Goal: Task Accomplishment & Management: Complete application form

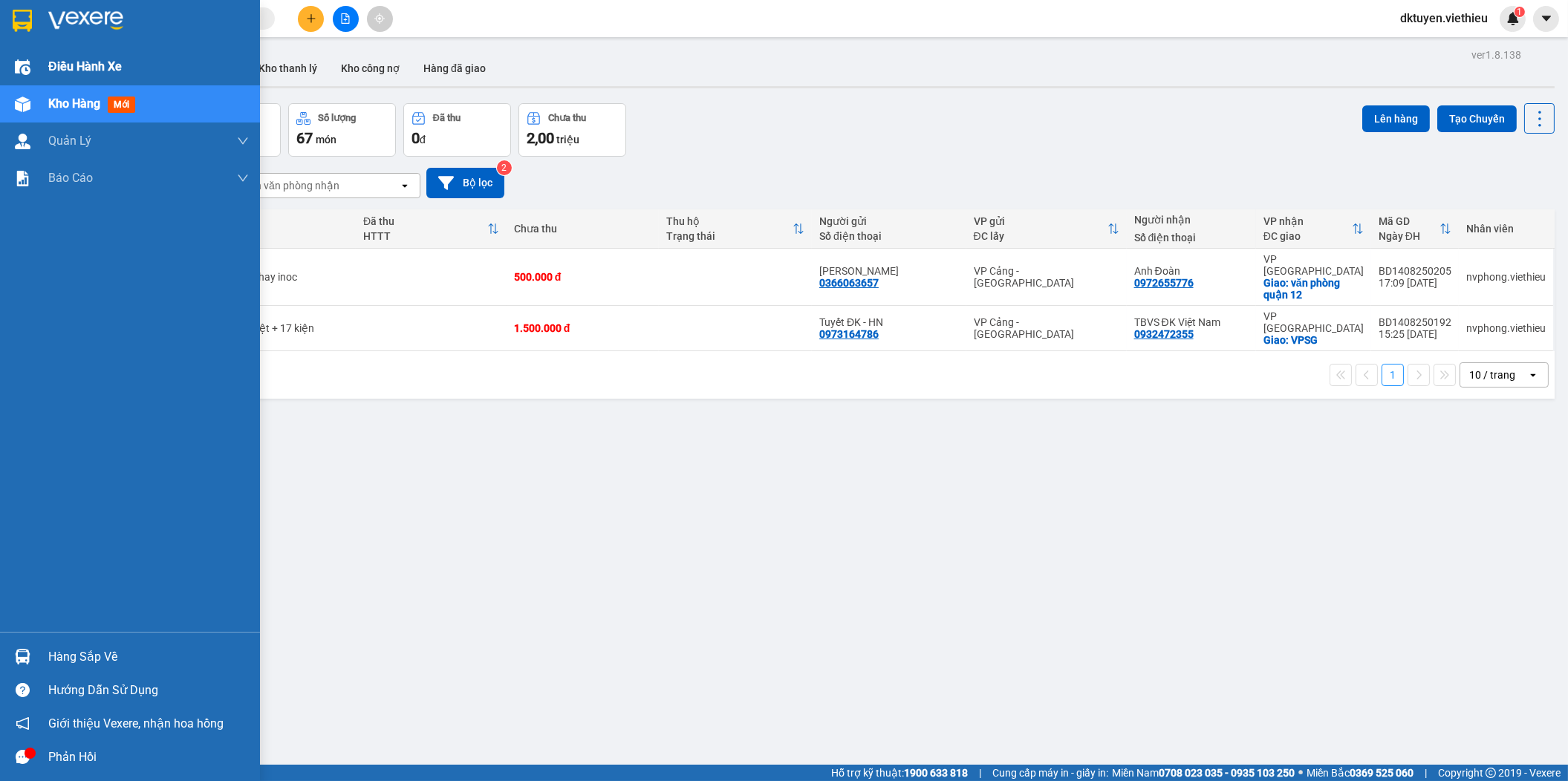
click at [75, 67] on span "Điều hành xe" at bounding box center [85, 66] width 74 height 18
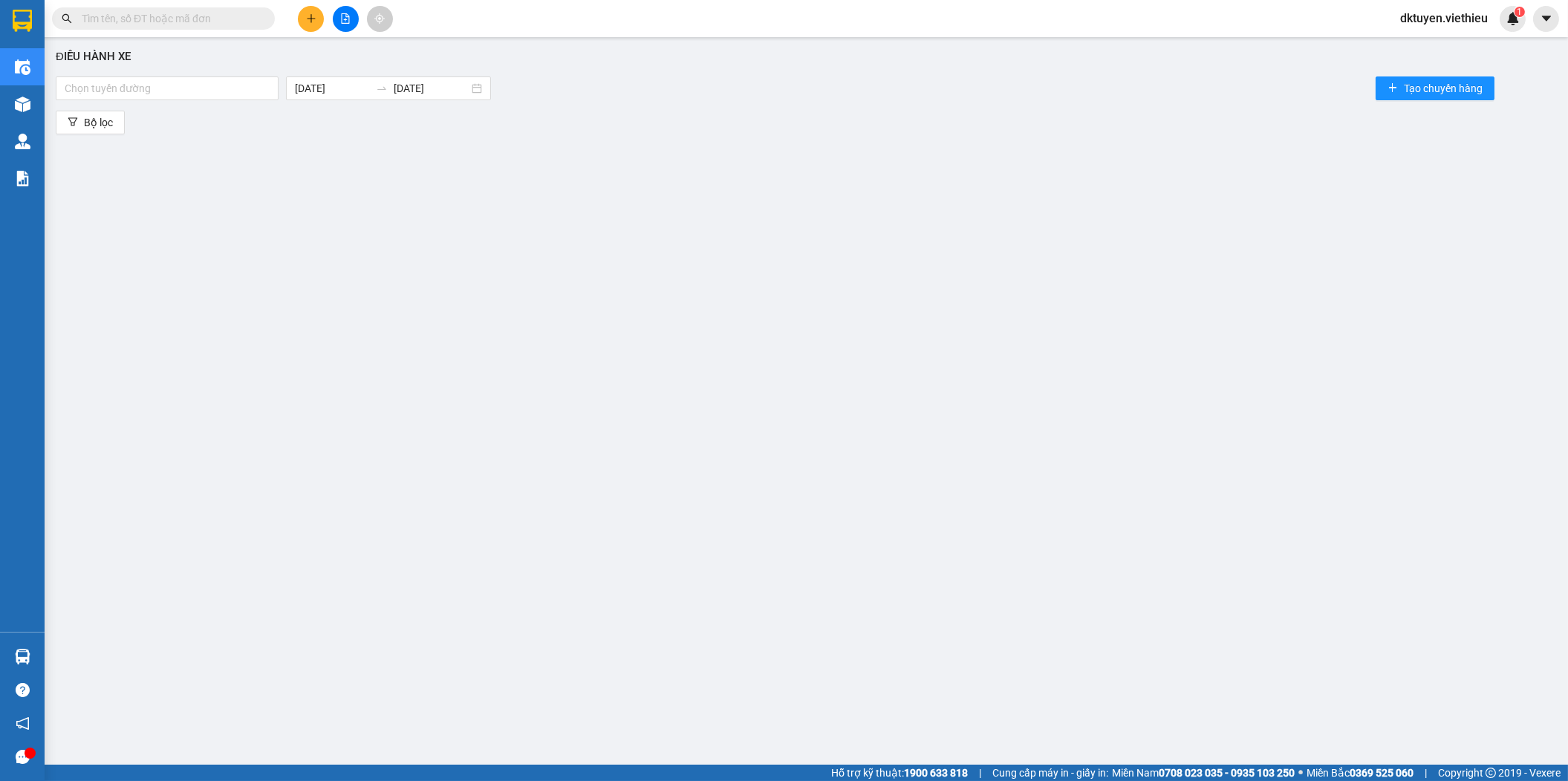
click at [158, 67] on div "Điều hành xe Chọn tuyến đường [DATE] [DATE] Tạo chuyến hàng Bộ lọc" at bounding box center [806, 384] width 1509 height 679
click at [153, 85] on div at bounding box center [167, 89] width 216 height 18
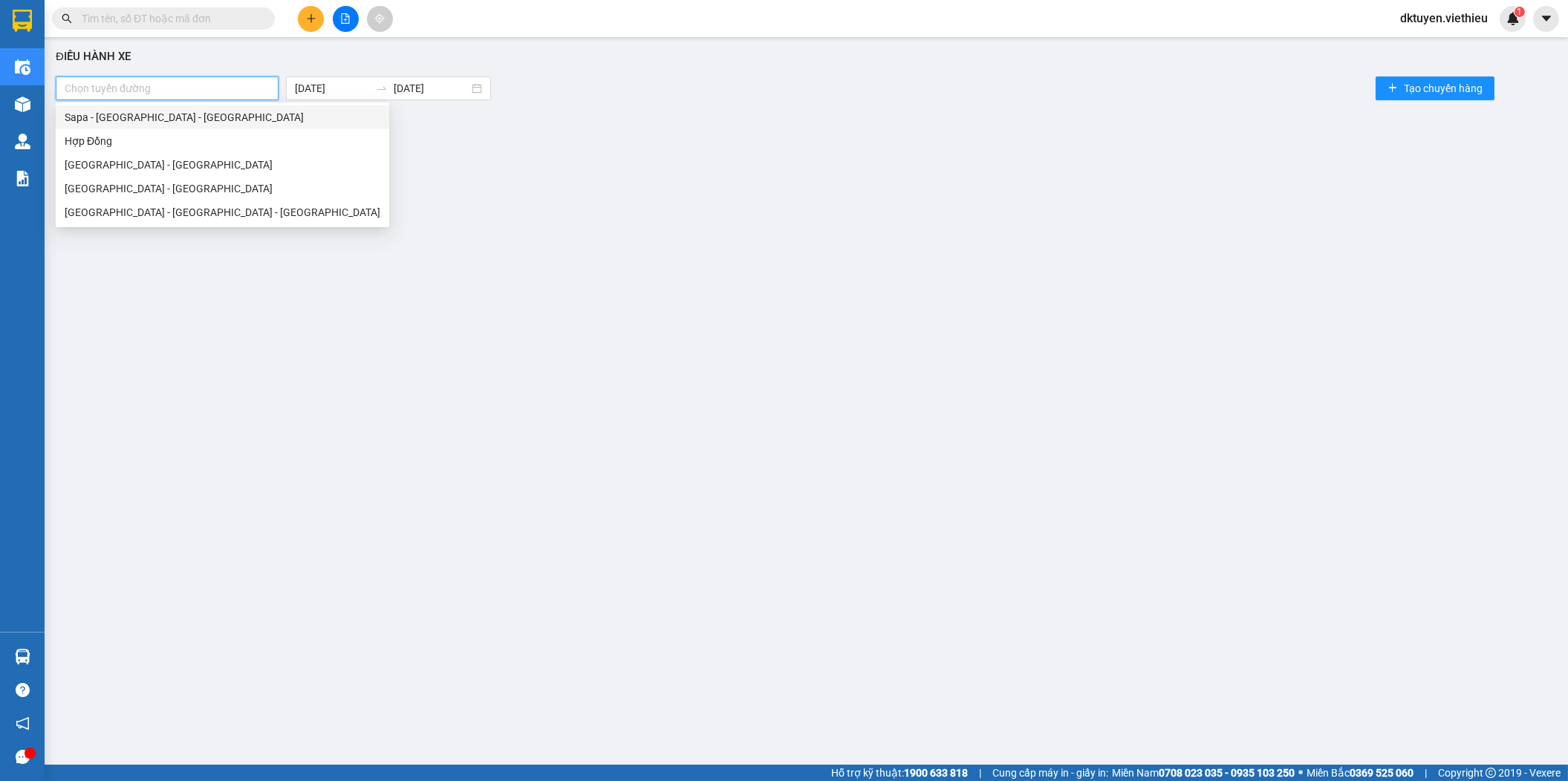
drag, startPoint x: 163, startPoint y: 217, endPoint x: 182, endPoint y: 114, distance: 104.7
click at [182, 114] on div "Sapa - [GEOGRAPHIC_DATA] - [GEOGRAPHIC_DATA] [GEOGRAPHIC_DATA] [GEOGRAPHIC_DATA…" at bounding box center [223, 165] width 333 height 119
click at [181, 114] on div "Sapa - [GEOGRAPHIC_DATA] - [GEOGRAPHIC_DATA]" at bounding box center [223, 117] width 316 height 17
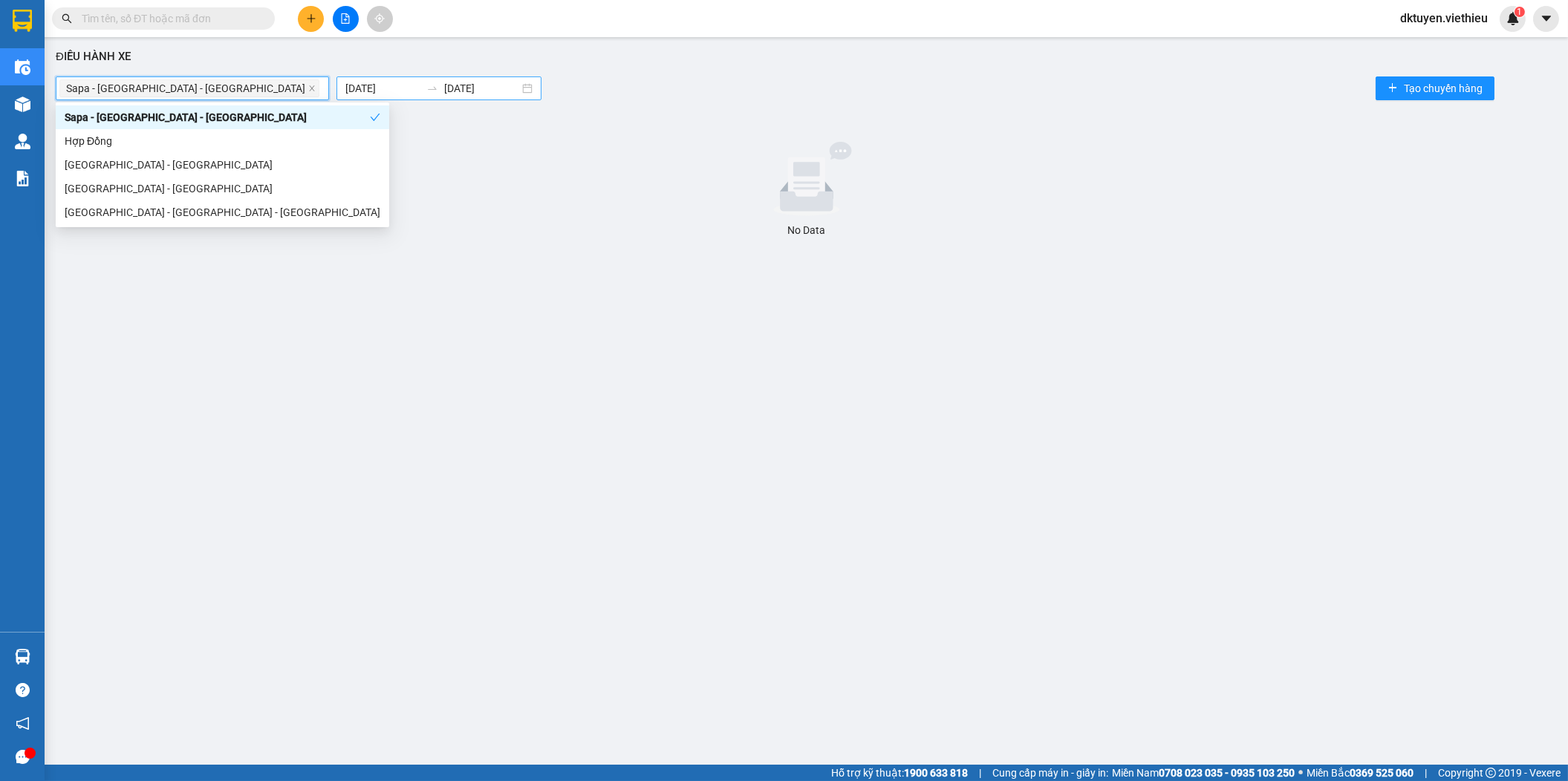
click at [346, 89] on input "[DATE]" at bounding box center [383, 88] width 75 height 17
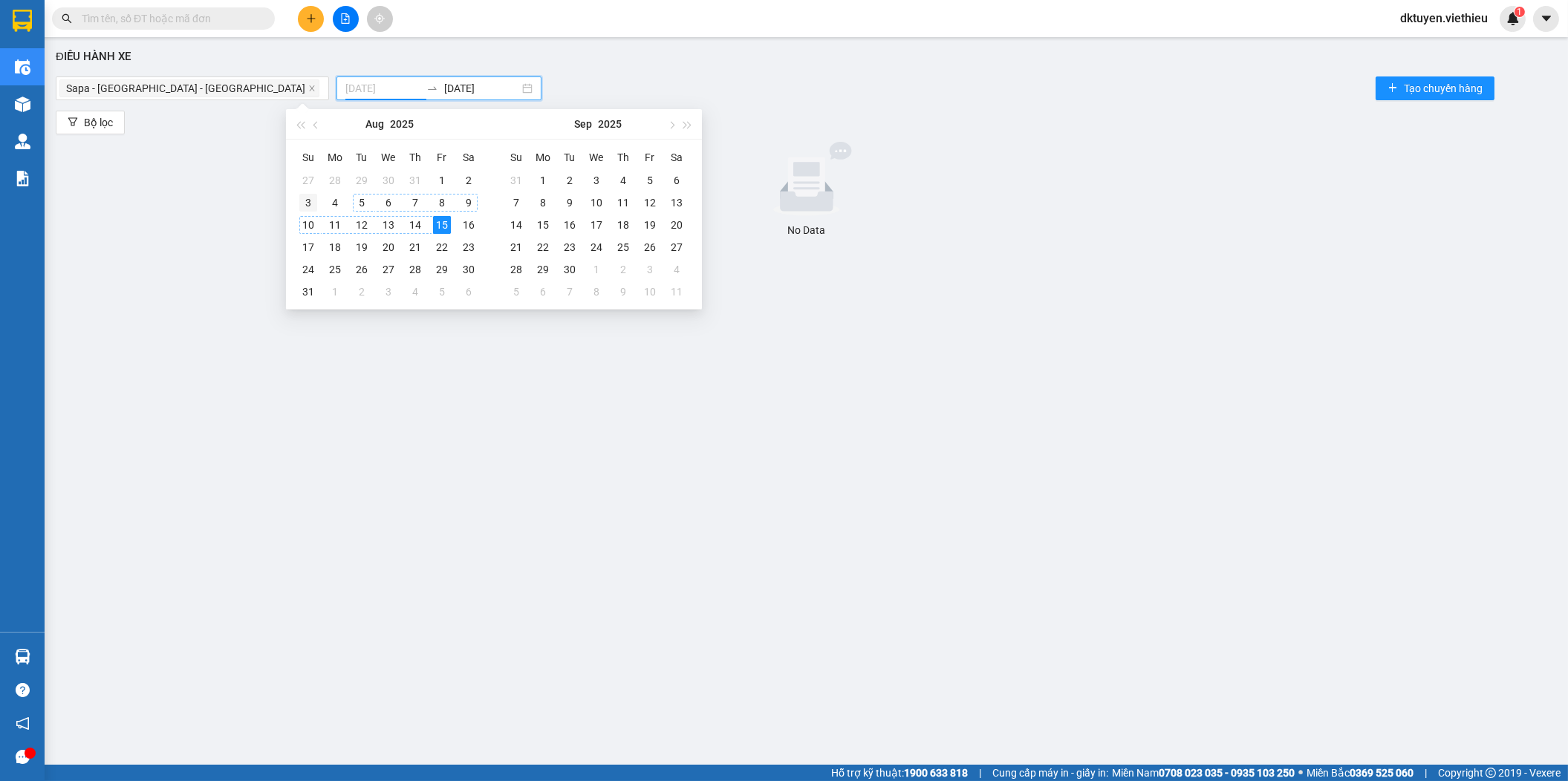
type input "[DATE]"
click at [309, 201] on div "3" at bounding box center [308, 202] width 18 height 18
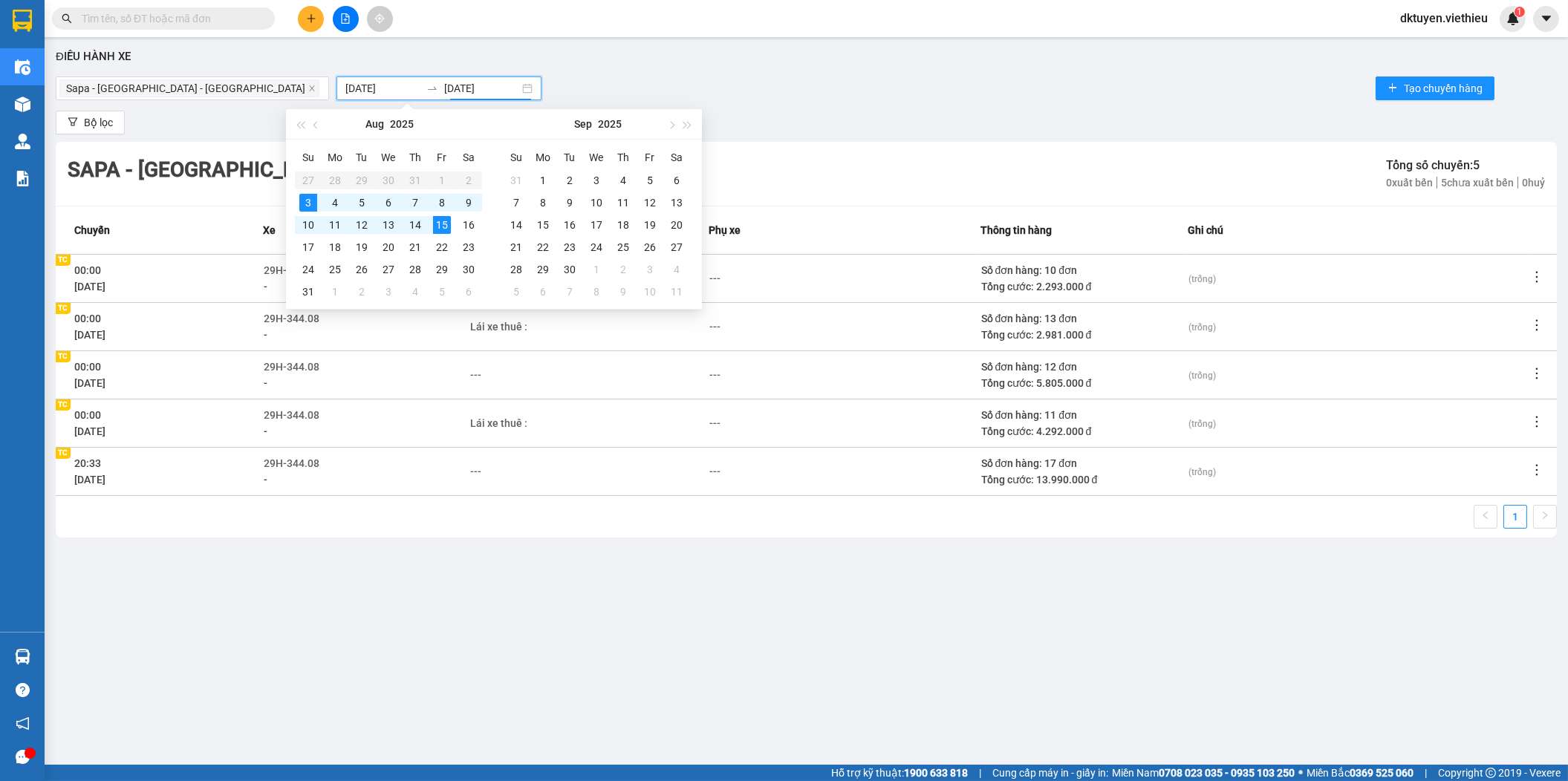
type input "[DATE]"
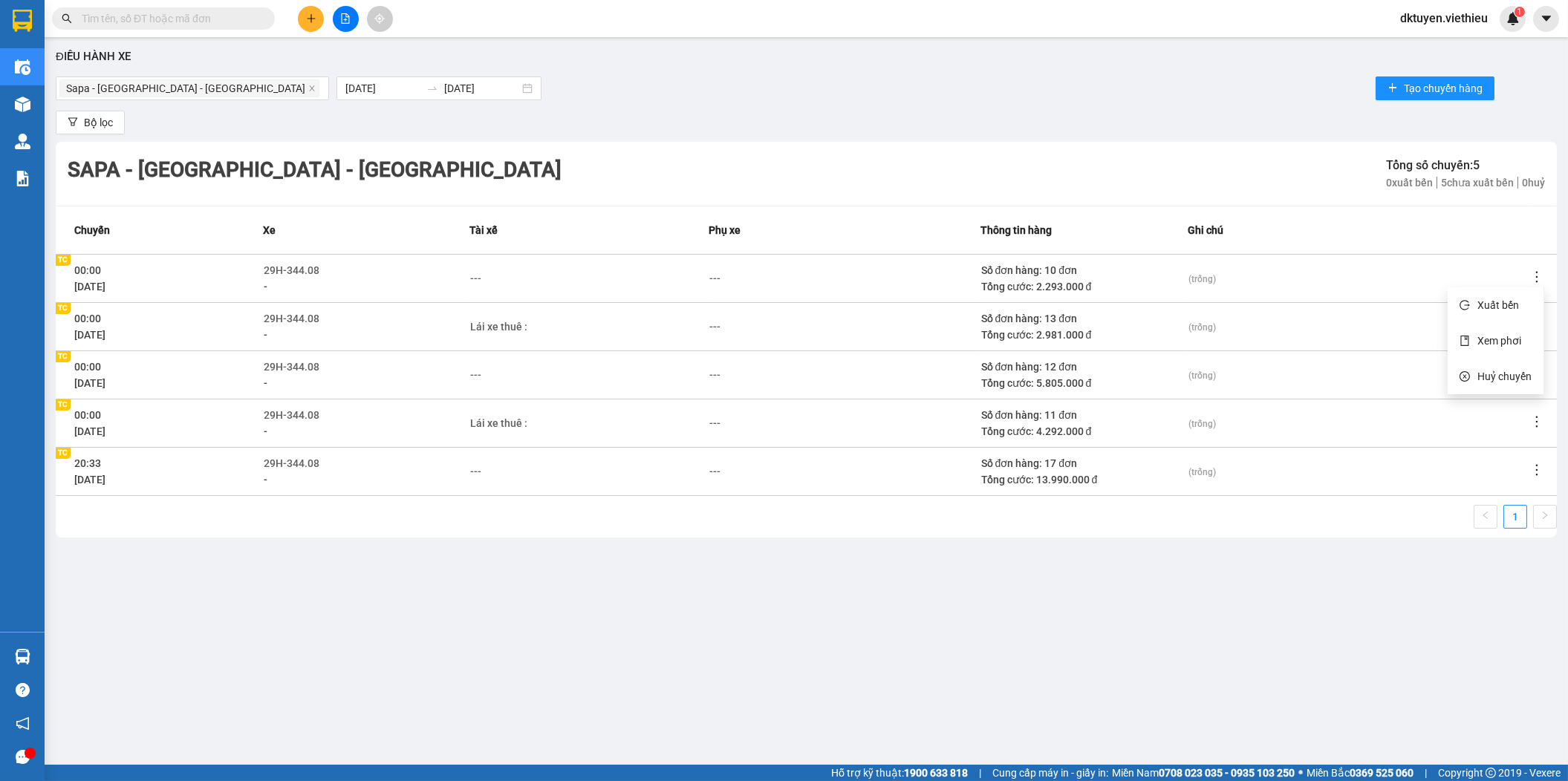
click at [1538, 276] on icon "more" at bounding box center [1536, 277] width 15 height 15
click at [1486, 338] on span "Xem phơi" at bounding box center [1500, 341] width 44 height 12
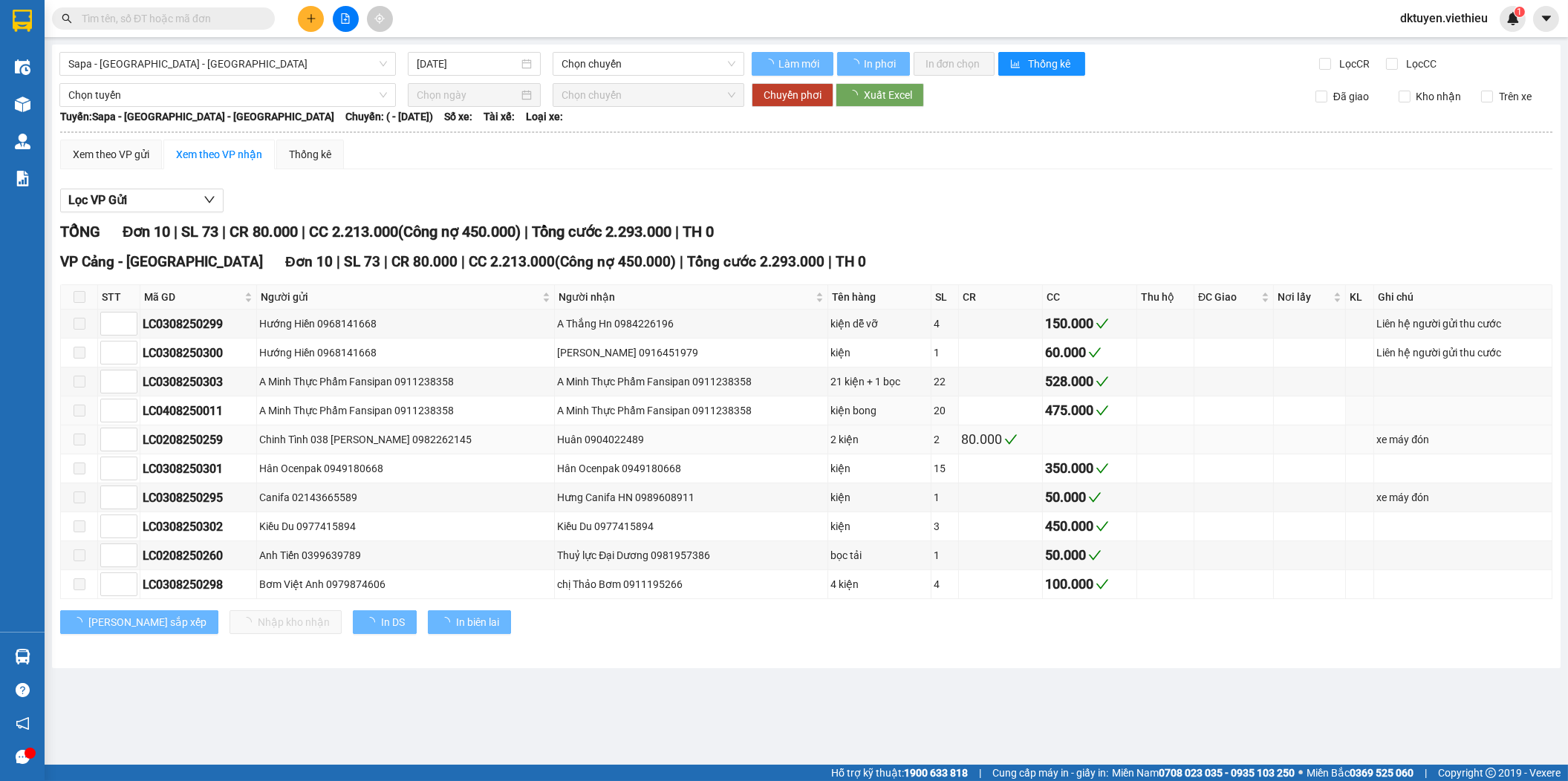
type input "[DATE]"
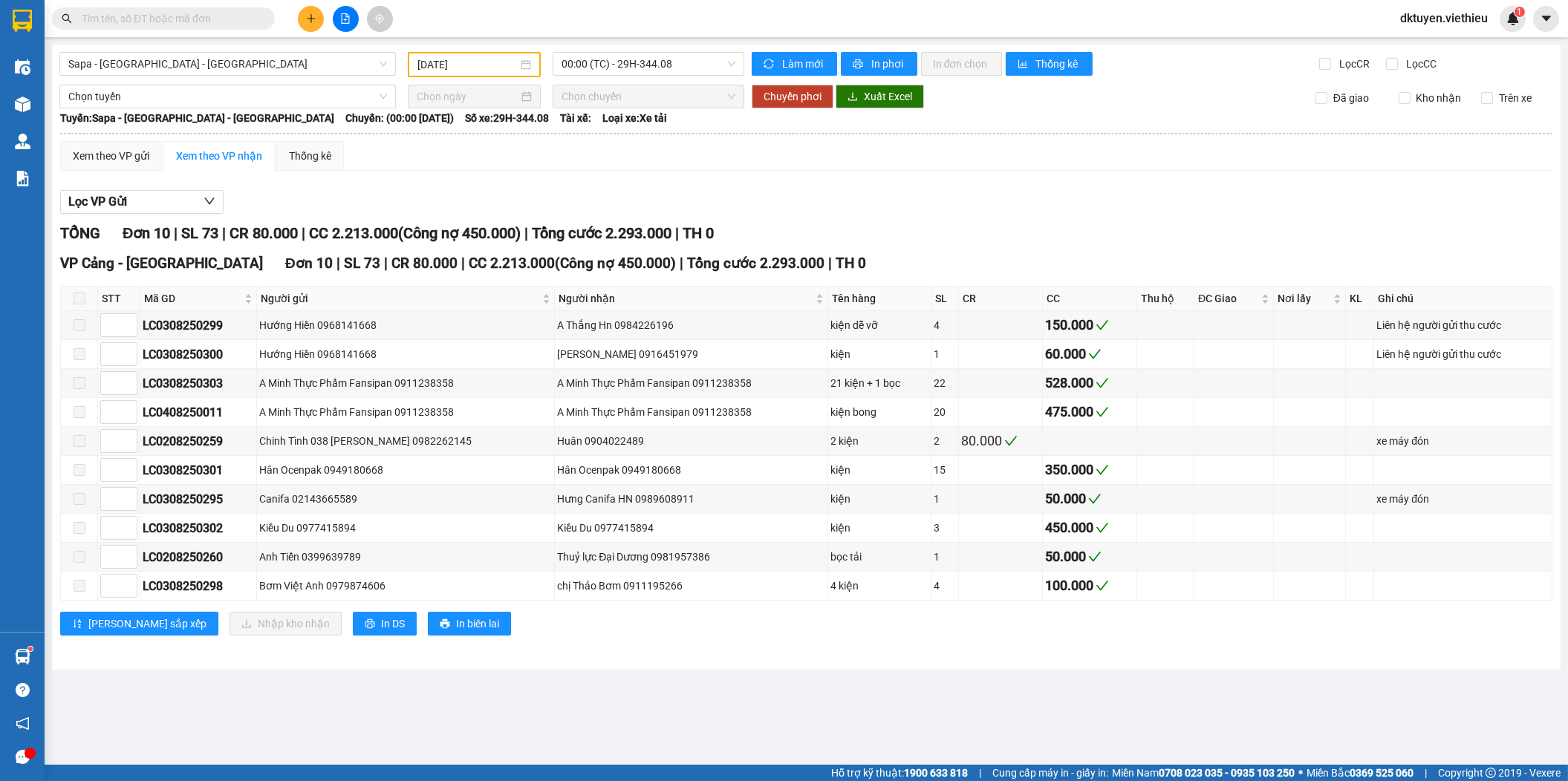
click at [306, 25] on button at bounding box center [311, 19] width 26 height 26
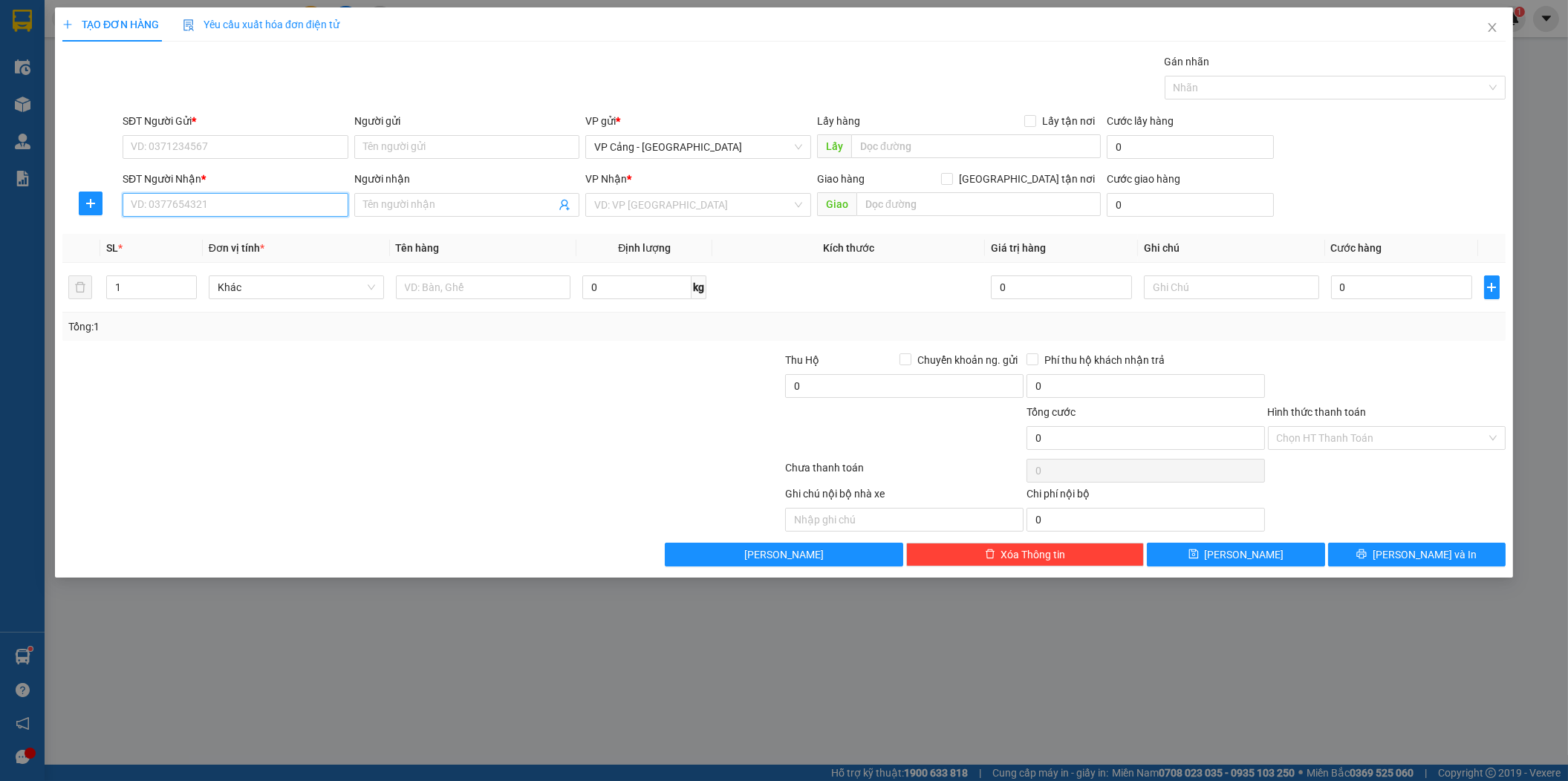
click at [239, 204] on input "SĐT Người Nhận *" at bounding box center [236, 204] width 226 height 24
click at [416, 211] on span at bounding box center [467, 204] width 226 height 24
click at [417, 209] on input "Người nhận" at bounding box center [460, 205] width 193 height 17
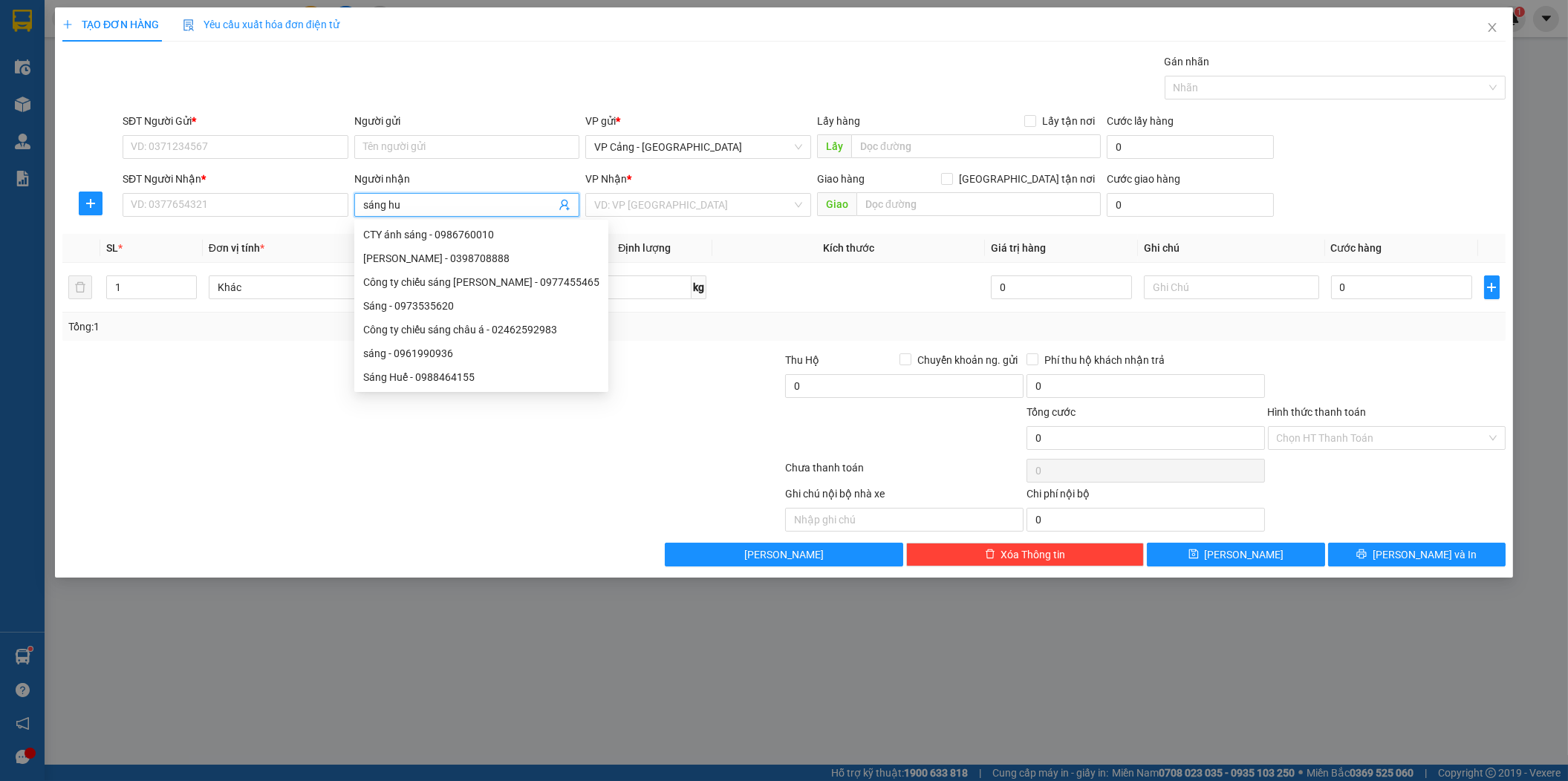
type input "sáng huế"
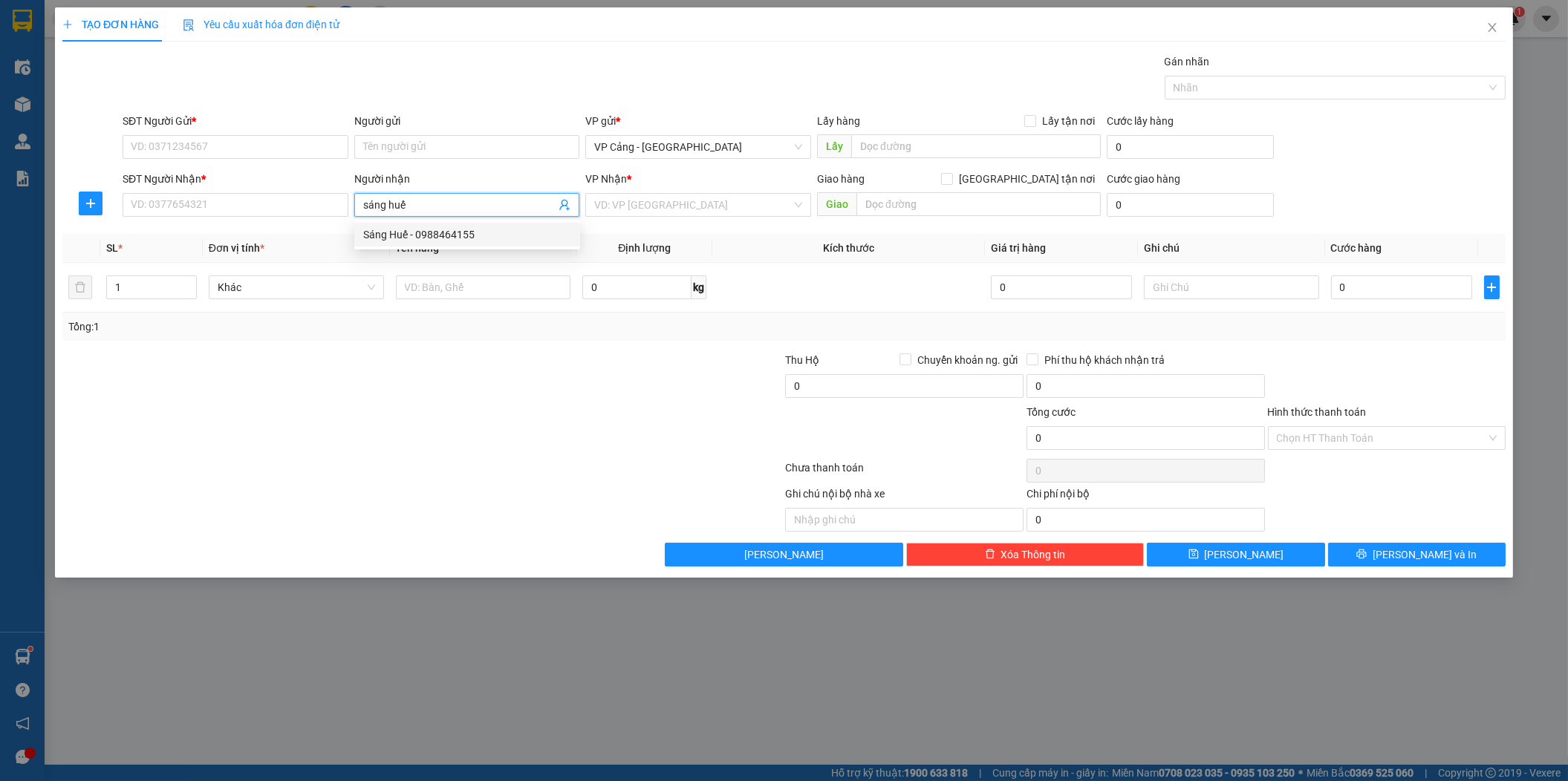
click at [483, 236] on div "Sáng Huế - 0988464155" at bounding box center [467, 234] width 208 height 17
type input "0988464155"
type input "Sáng Huế"
checkbox input "true"
type input "Trường Chính trị B6"
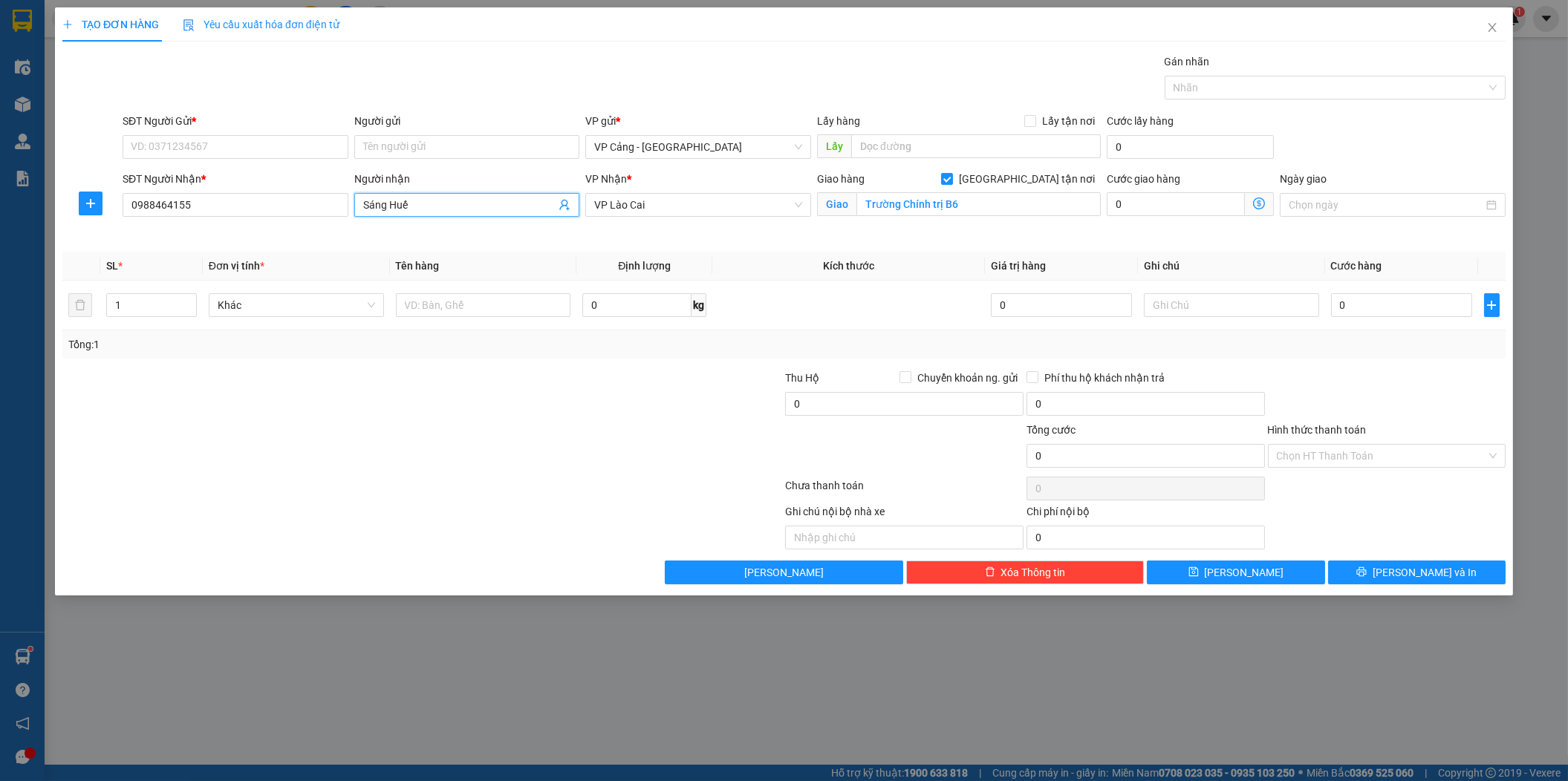
click at [487, 204] on input "Sáng Huế" at bounding box center [460, 205] width 193 height 17
type input "Sáng Huế"
click at [1493, 25] on icon "close" at bounding box center [1493, 28] width 12 height 12
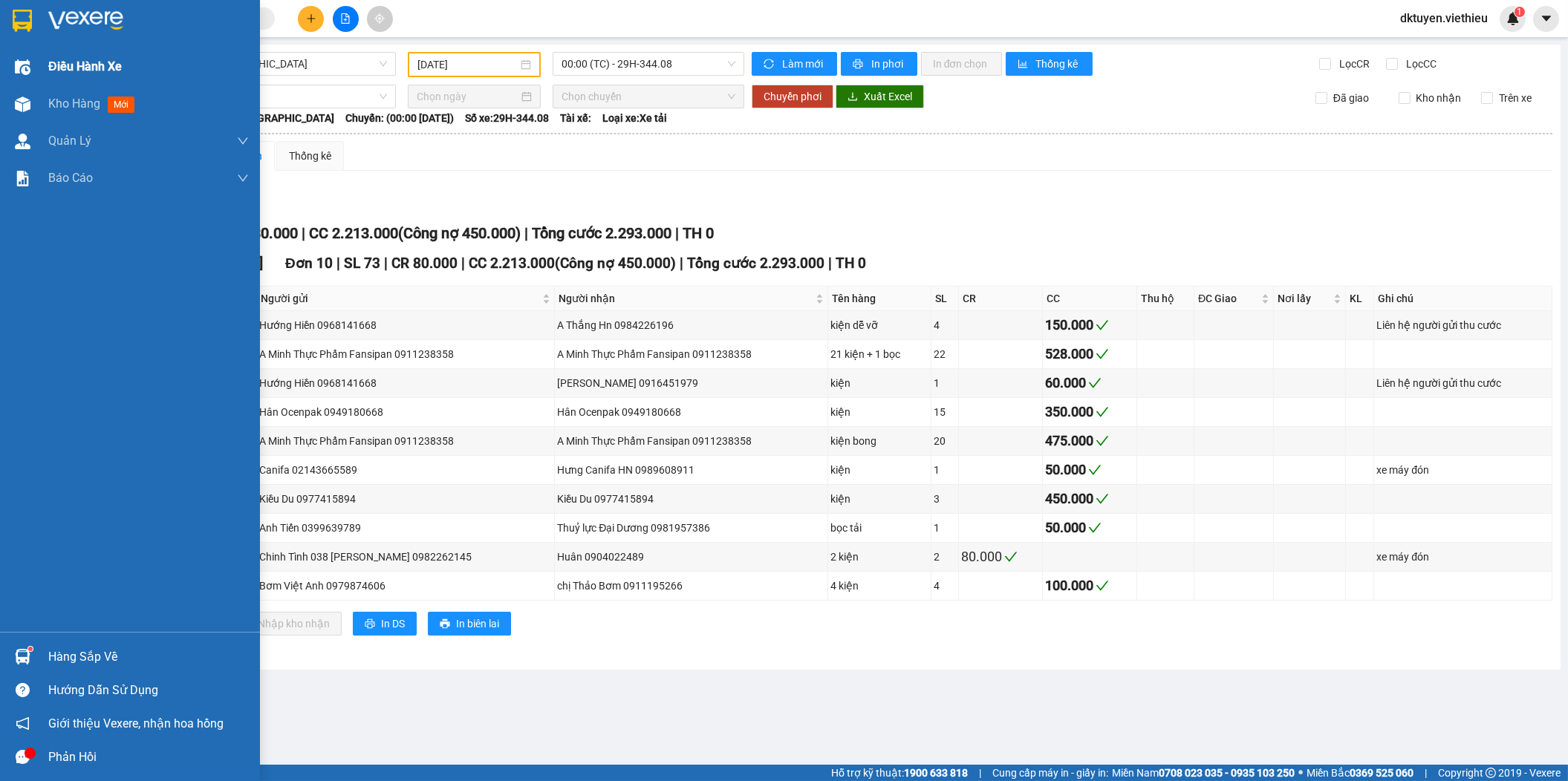
click at [56, 65] on span "Điều hành xe" at bounding box center [85, 66] width 74 height 18
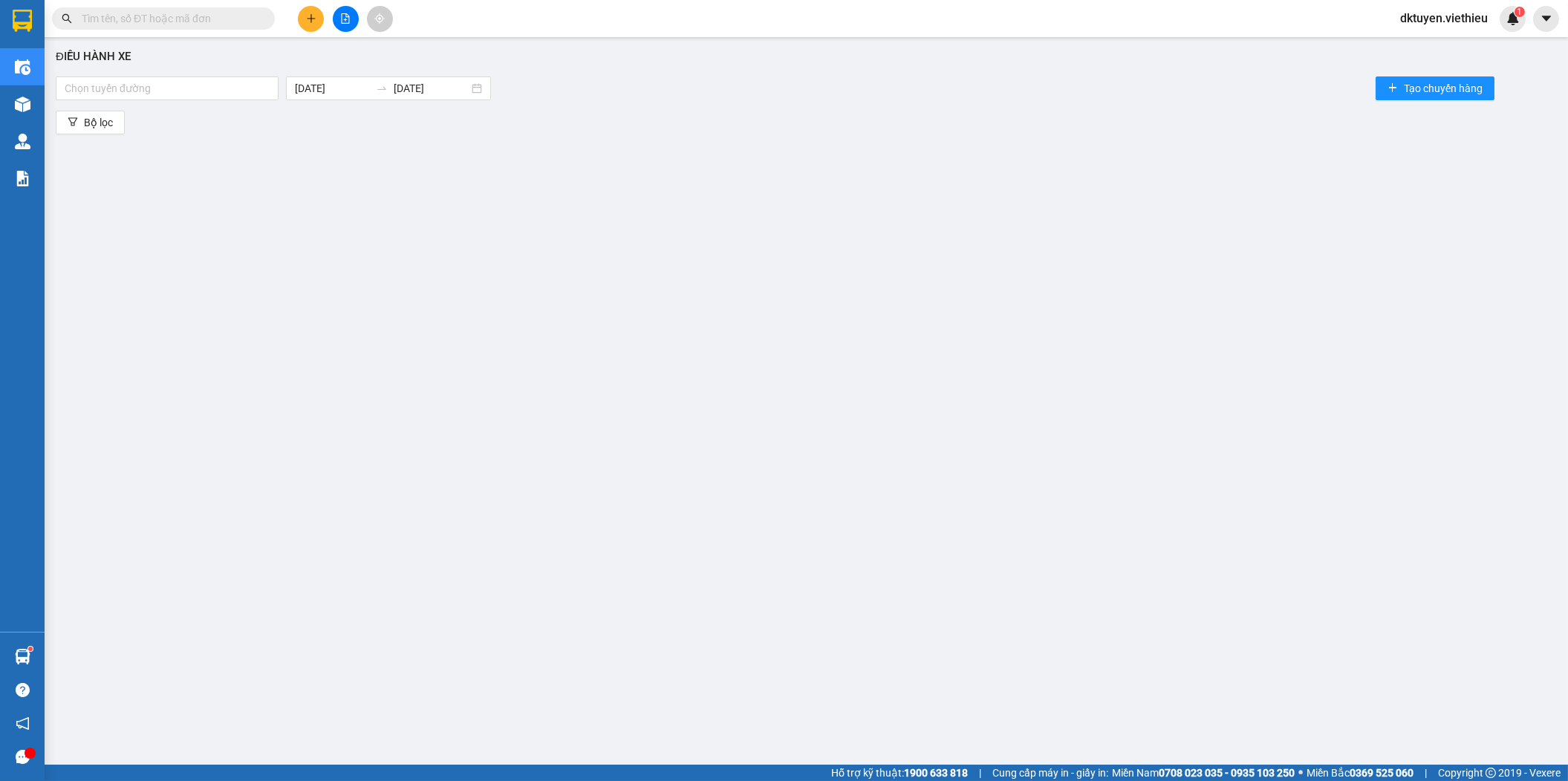
drag, startPoint x: 299, startPoint y: 184, endPoint x: 262, endPoint y: 145, distance: 53.8
click at [300, 184] on div "Điều hành xe Chọn tuyến đường [DATE] [DATE] Tạo chuyến hàng Bộ lọc" at bounding box center [806, 384] width 1509 height 679
click at [150, 89] on div at bounding box center [167, 89] width 216 height 18
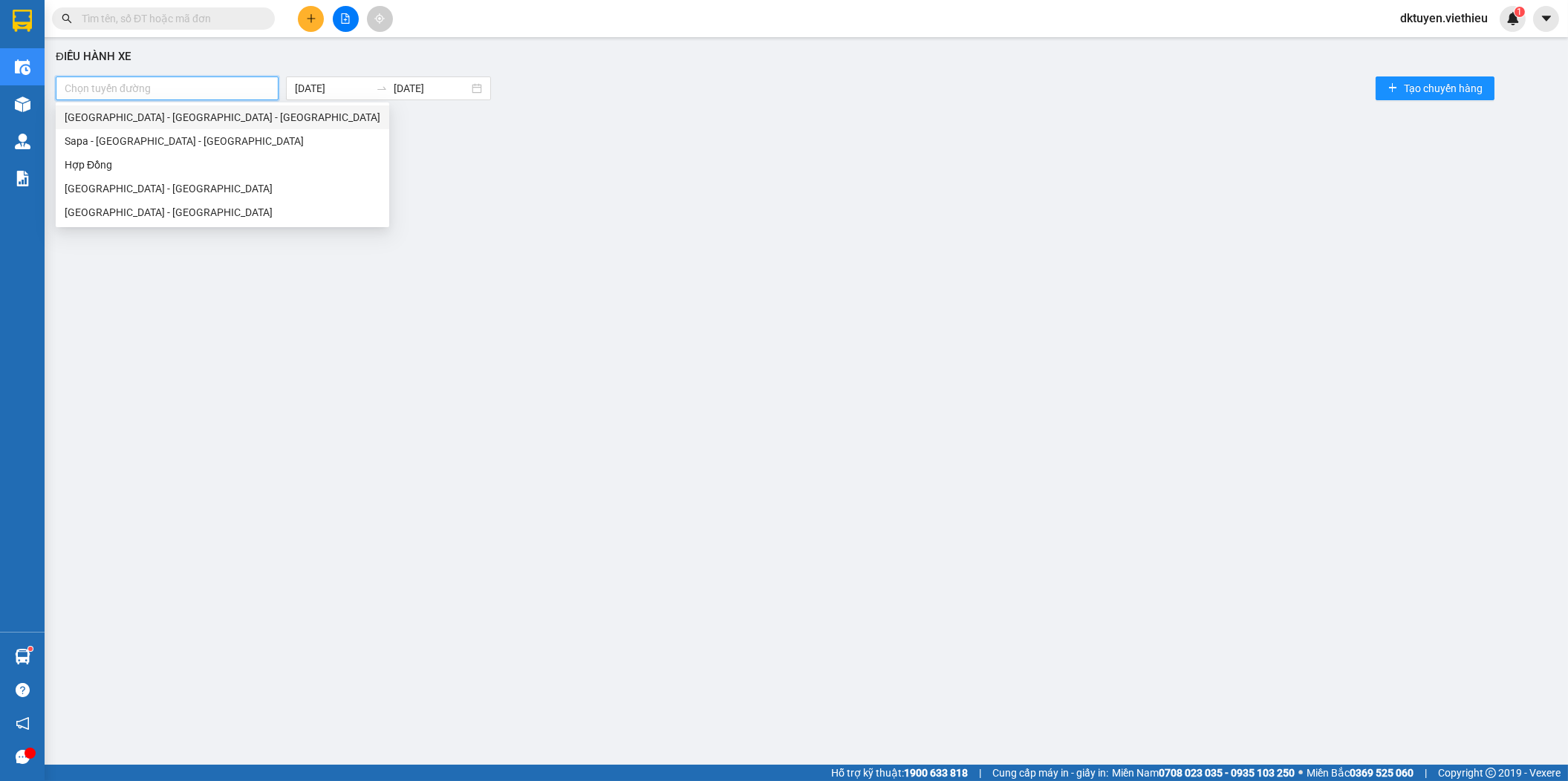
click at [145, 114] on div "[GEOGRAPHIC_DATA] - [GEOGRAPHIC_DATA] - [GEOGRAPHIC_DATA]" at bounding box center [223, 117] width 316 height 17
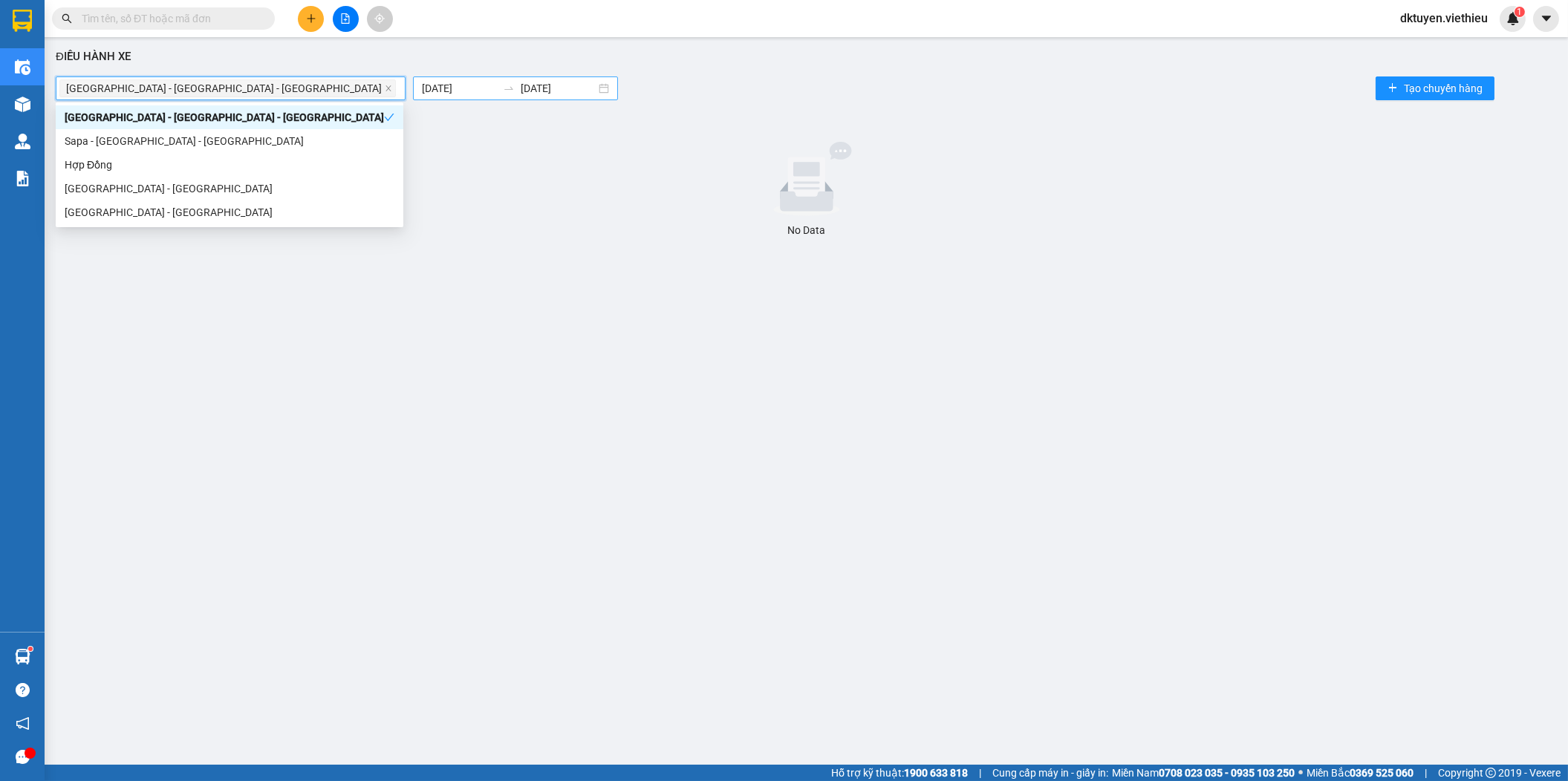
click at [422, 92] on input "[DATE]" at bounding box center [460, 88] width 75 height 17
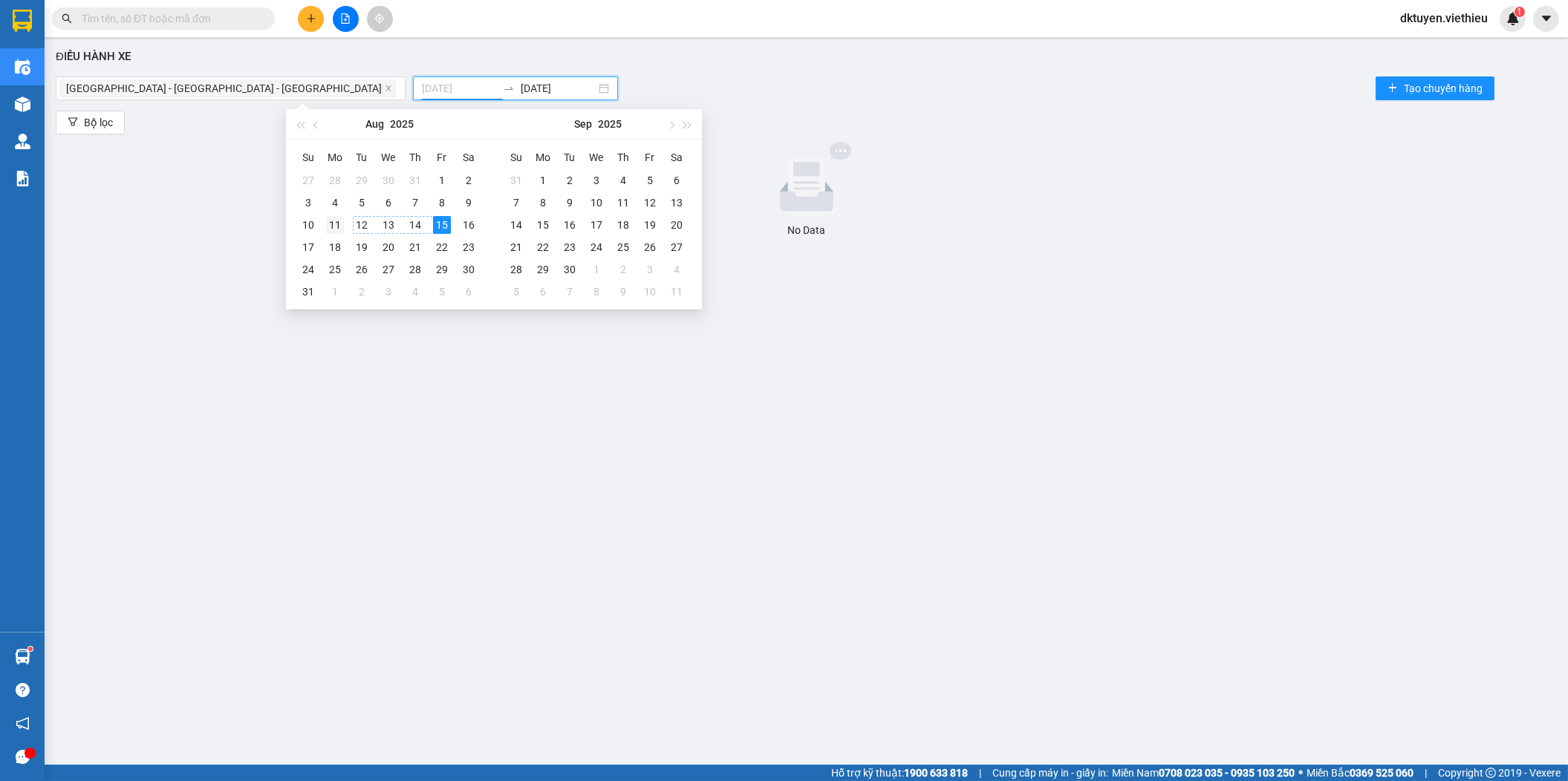
type input "[DATE]"
click at [332, 226] on div "11" at bounding box center [335, 225] width 18 height 18
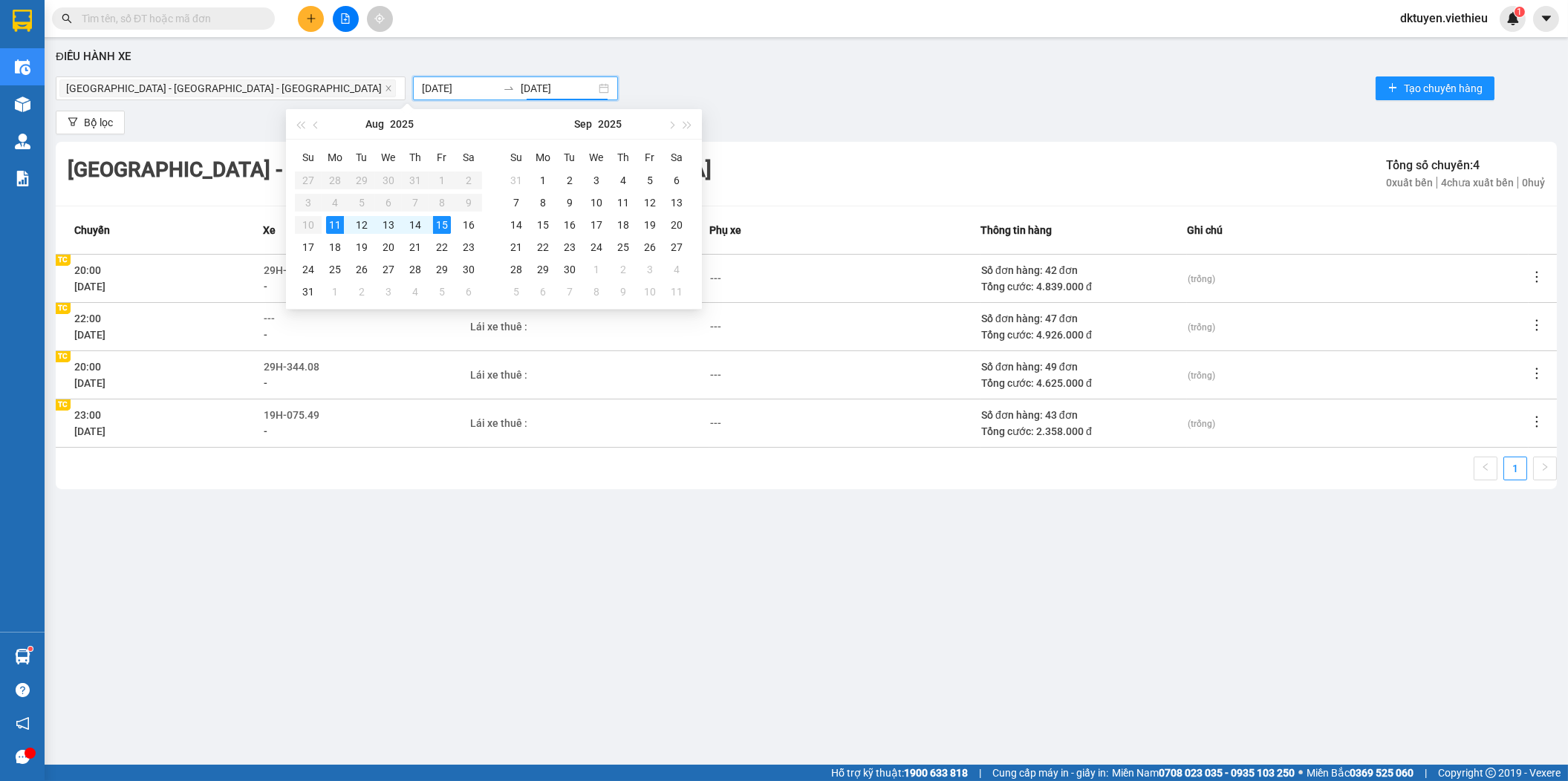
type input "[DATE]"
click at [1538, 274] on icon "more" at bounding box center [1536, 277] width 15 height 15
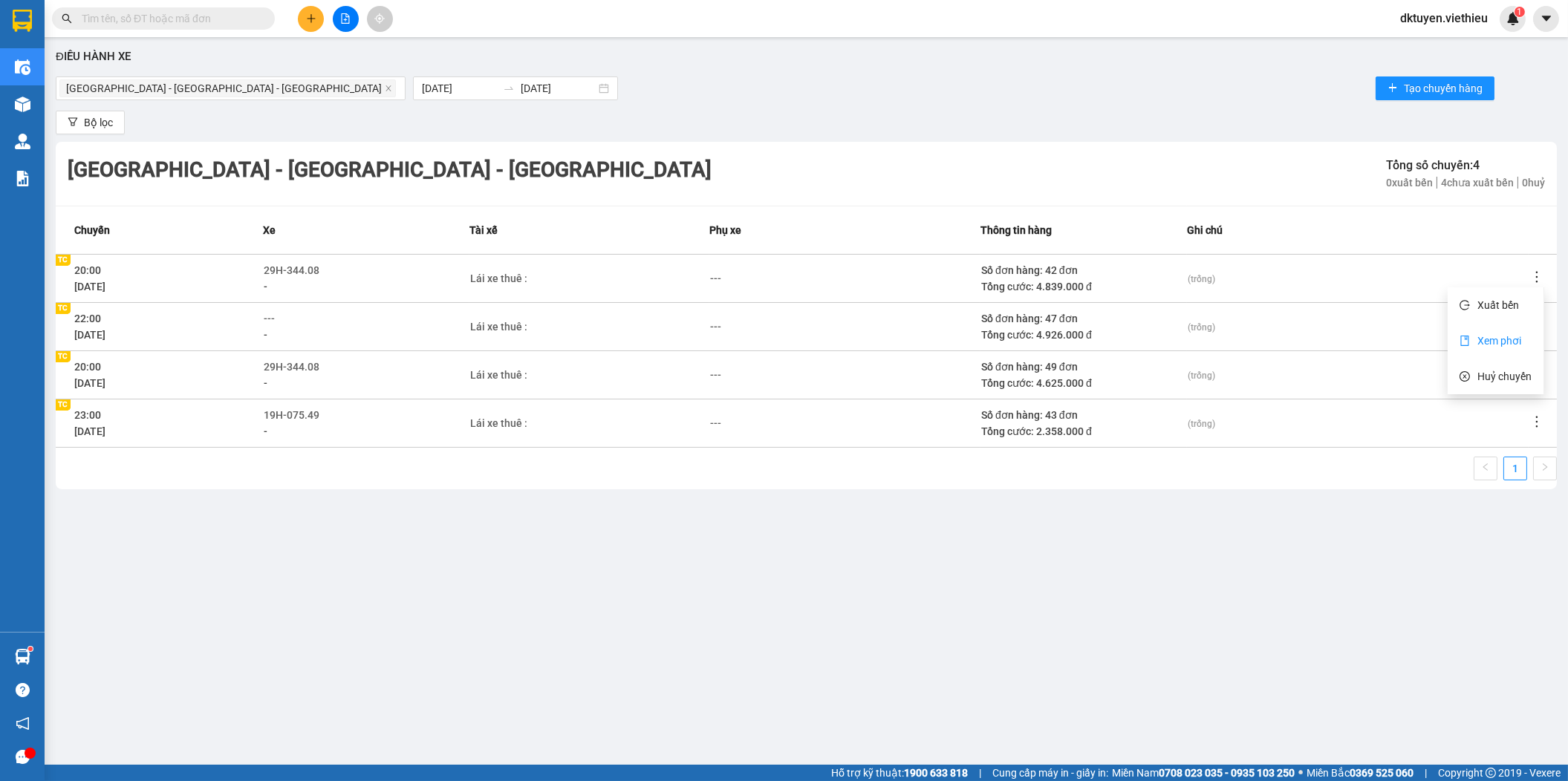
click at [1505, 337] on span "Xem phơi" at bounding box center [1500, 341] width 44 height 12
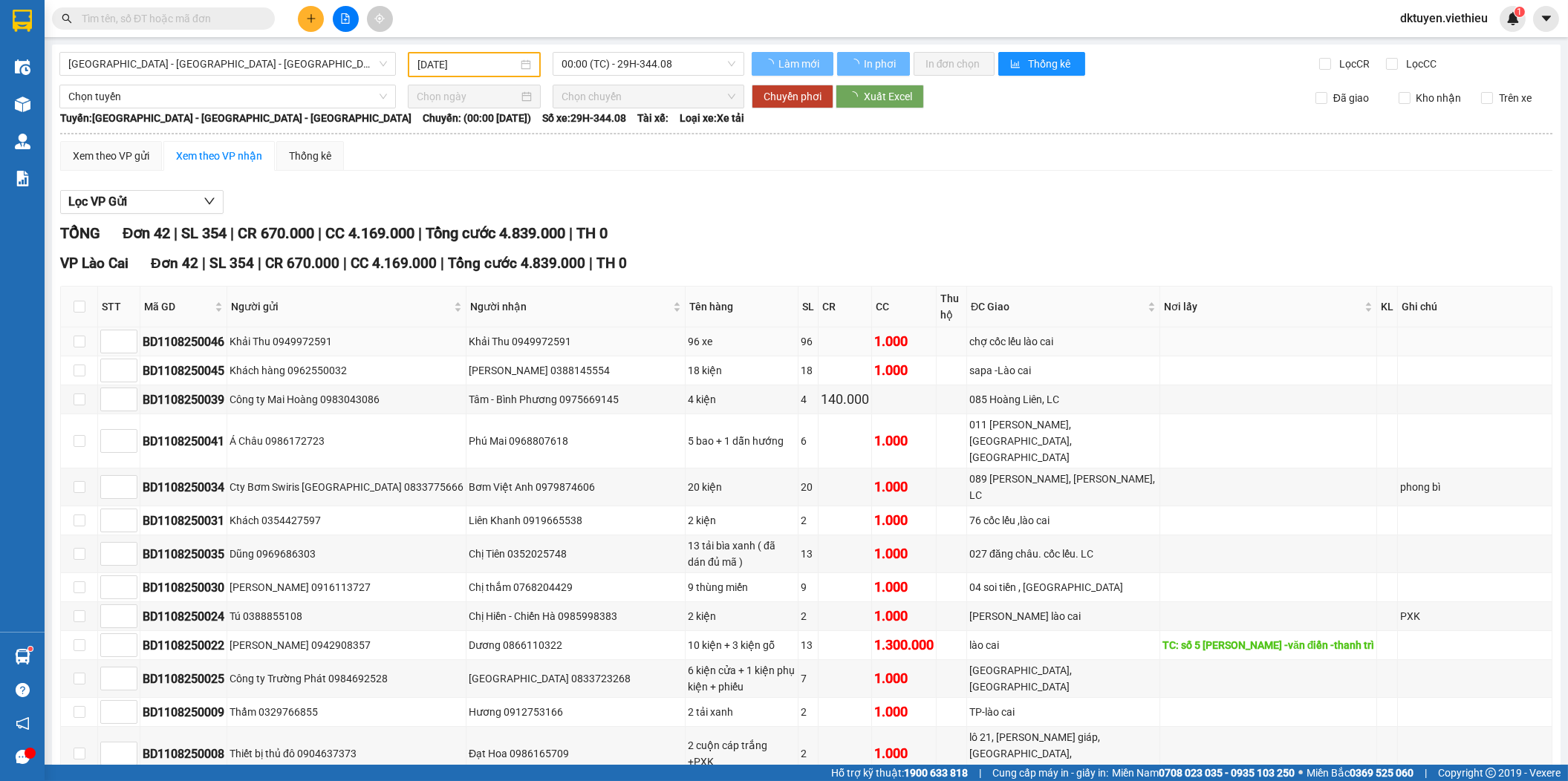
type input "[DATE]"
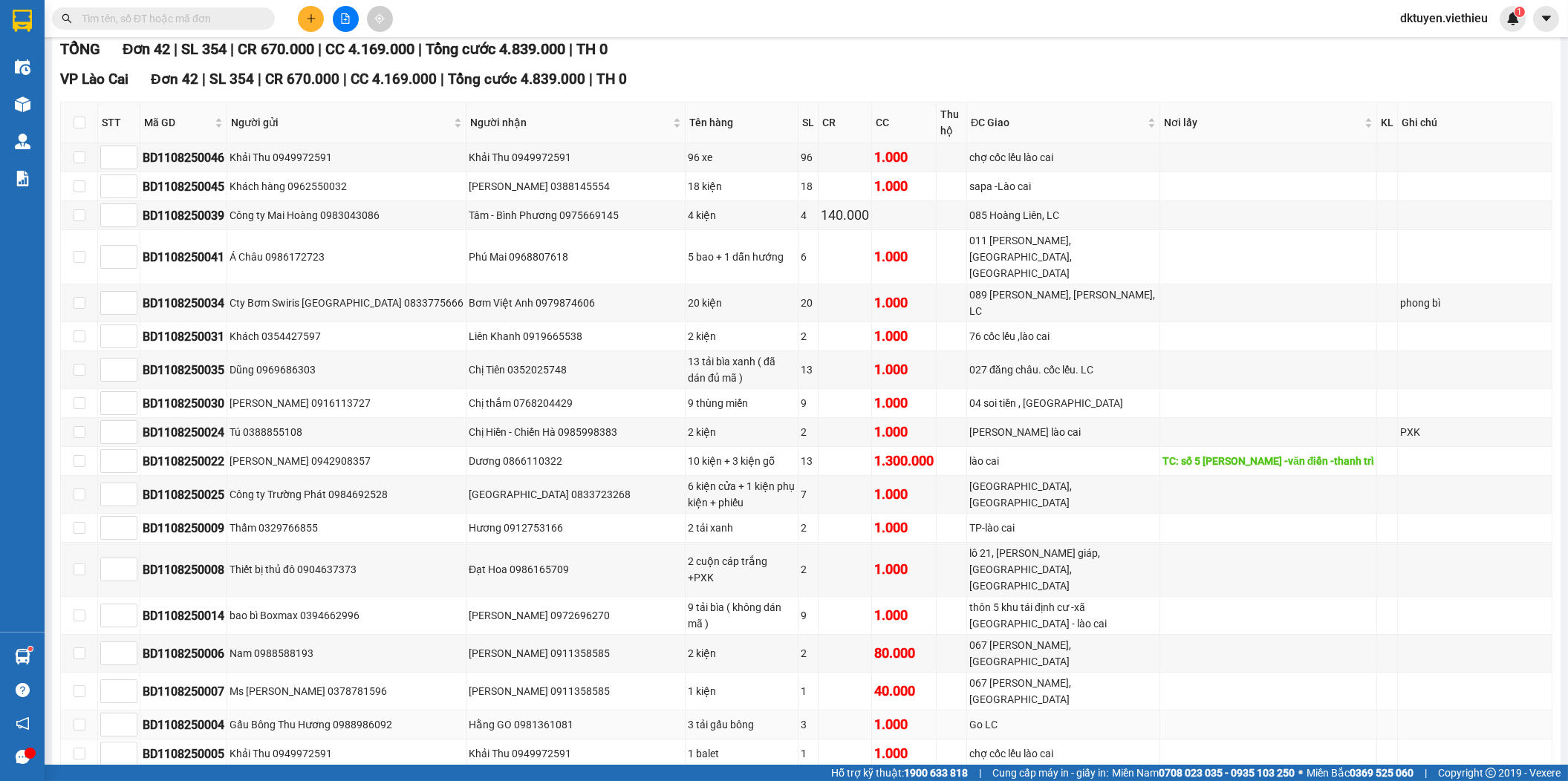
scroll to position [165, 0]
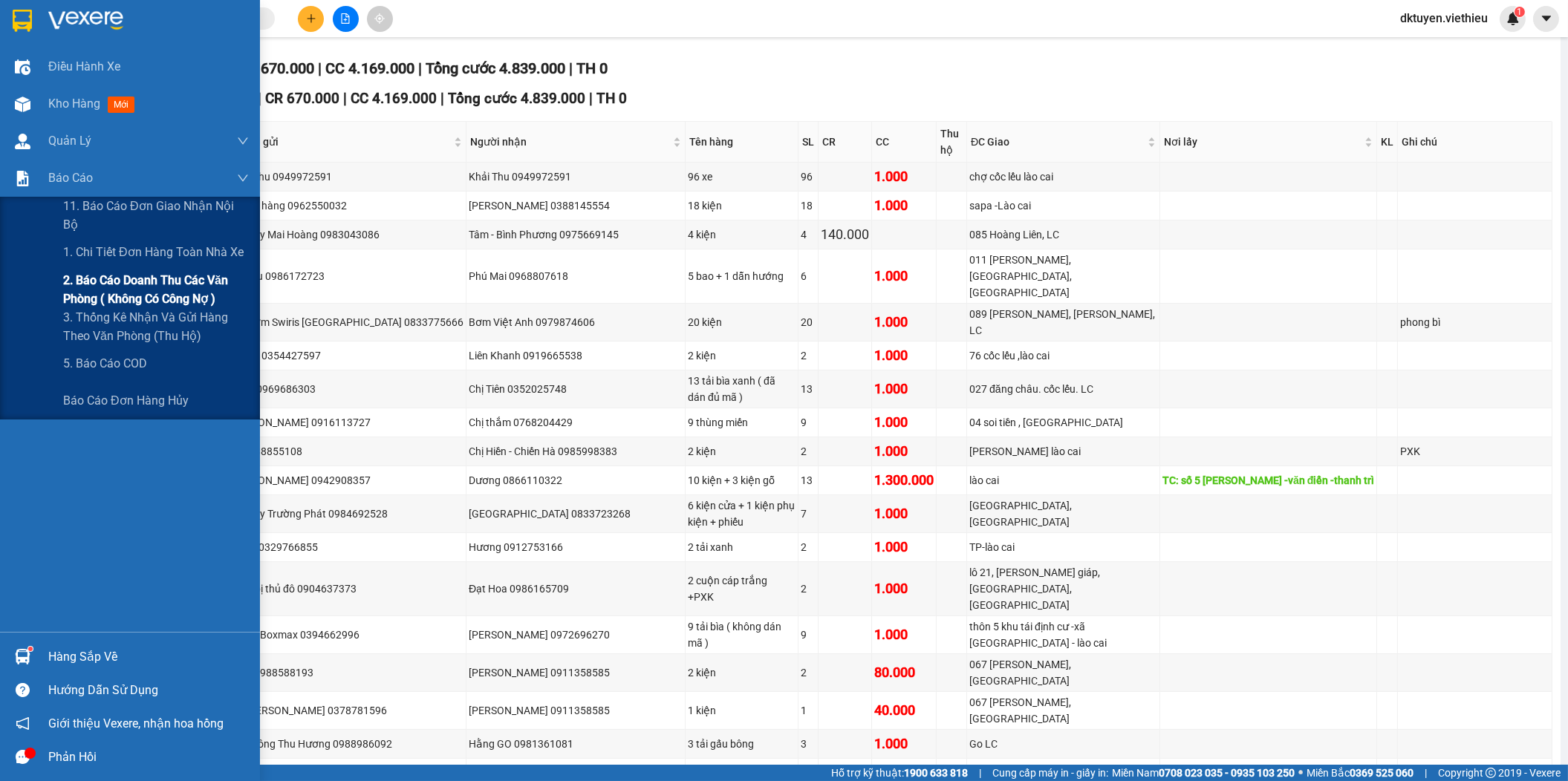
click at [127, 294] on span "2. Báo cáo doanh thu các văn phòng ( không có công nợ )" at bounding box center [156, 289] width 186 height 37
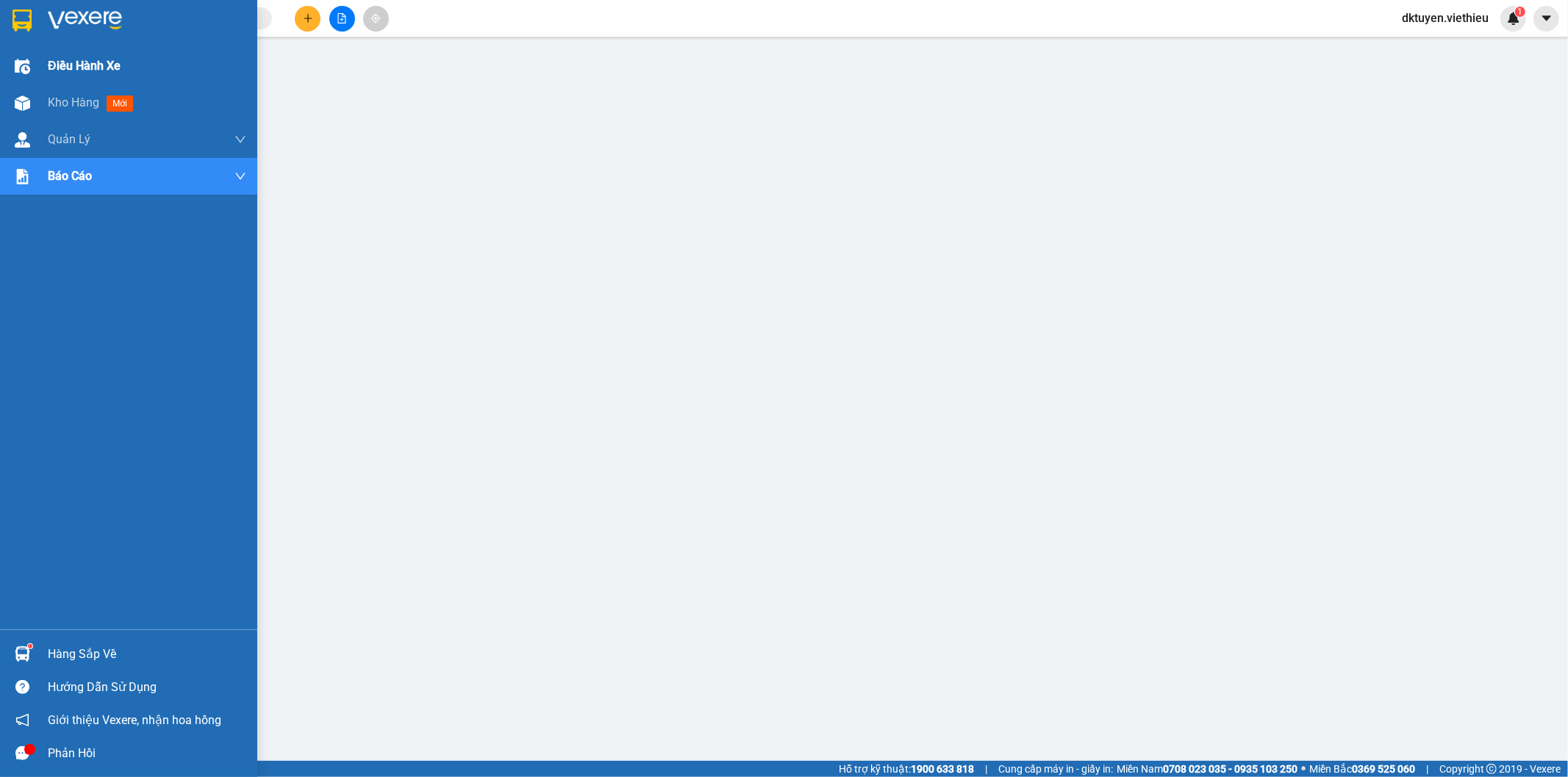
click at [69, 69] on span "Điều hành xe" at bounding box center [84, 65] width 73 height 18
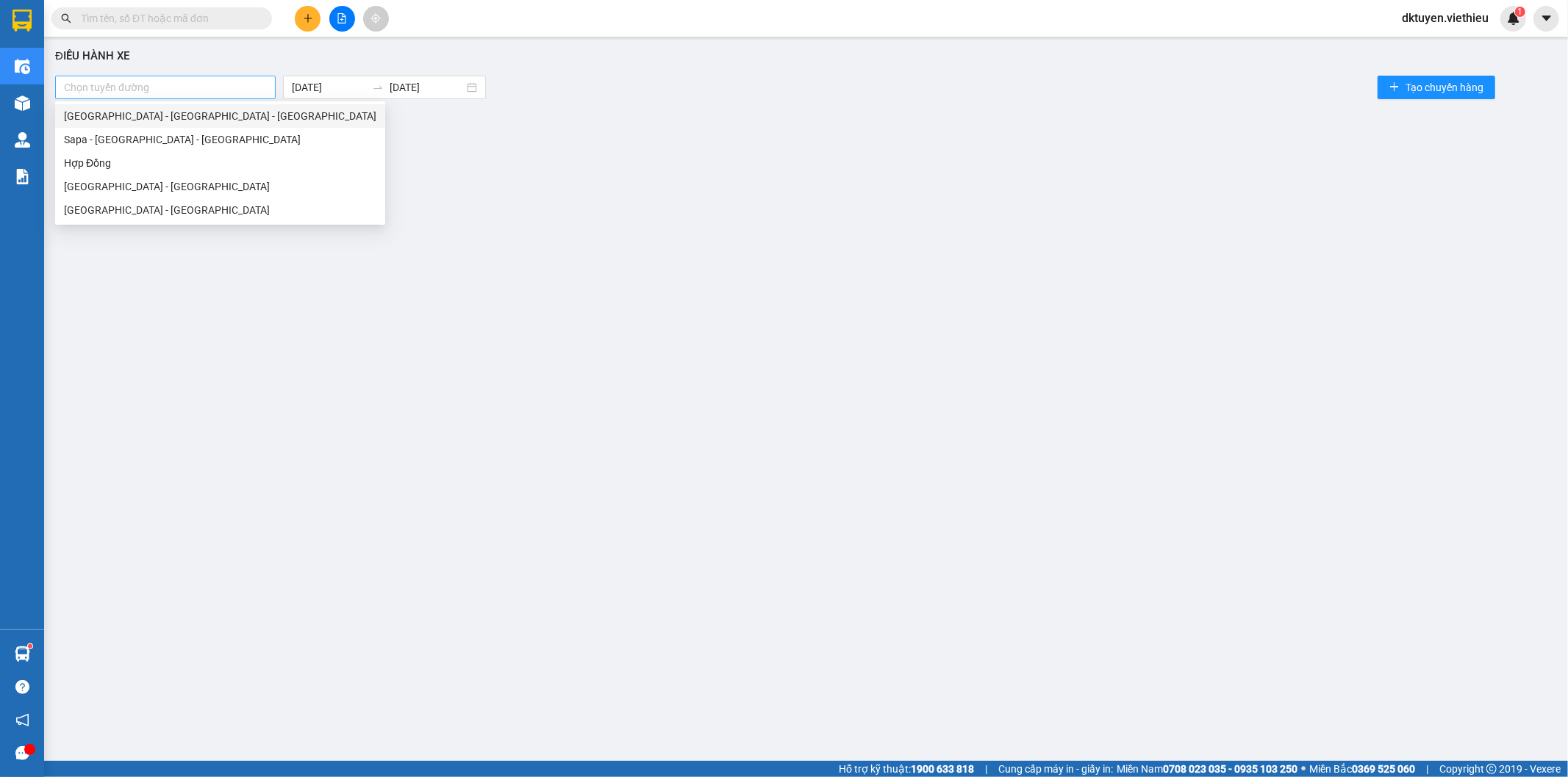
click at [142, 89] on div at bounding box center [166, 88] width 213 height 17
click at [137, 120] on div "[GEOGRAPHIC_DATA] - [GEOGRAPHIC_DATA] - [GEOGRAPHIC_DATA]" at bounding box center [220, 116] width 312 height 16
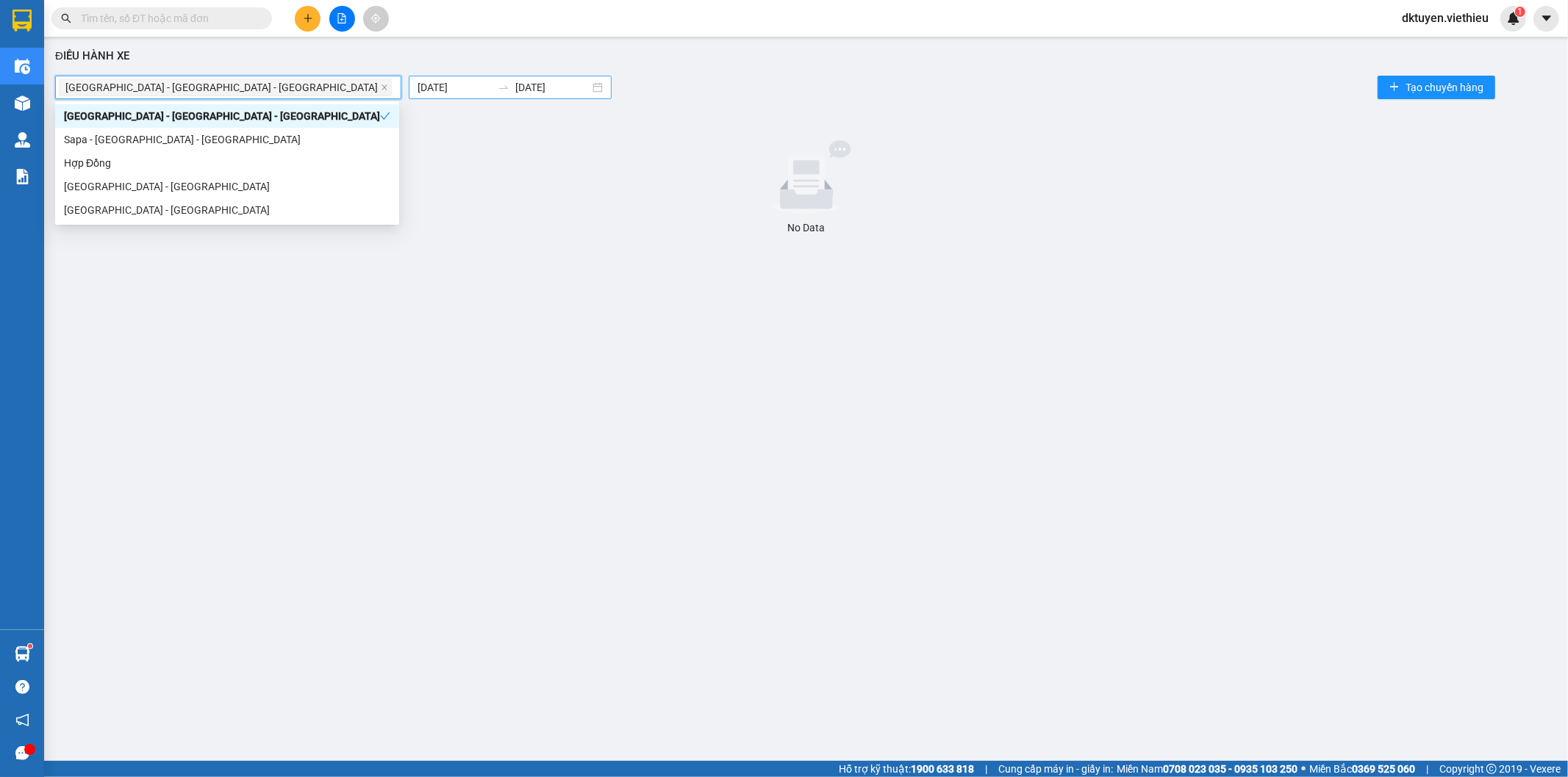
click at [417, 85] on input "[DATE]" at bounding box center [455, 87] width 75 height 16
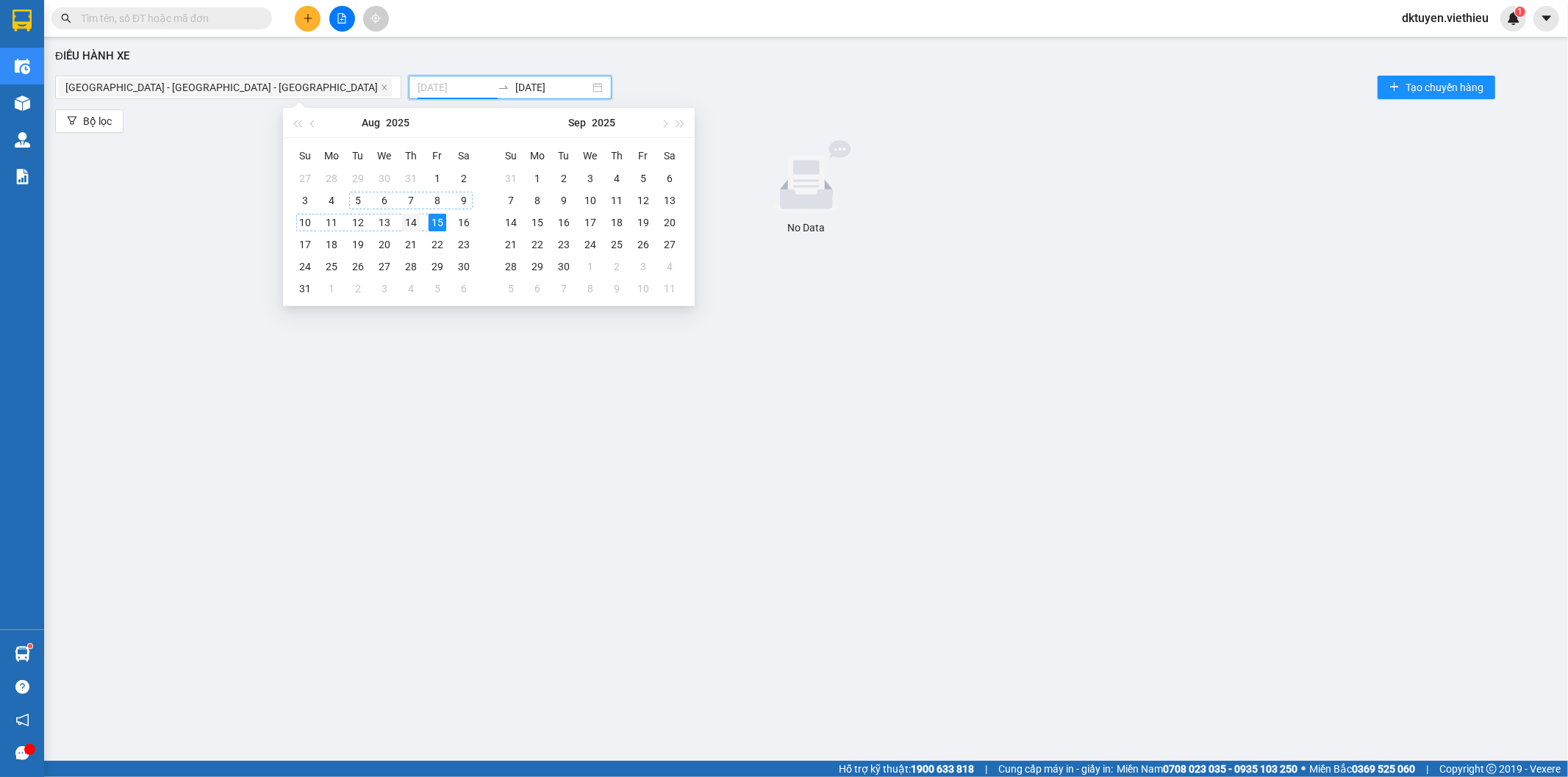
type input "[DATE]"
click at [420, 219] on td "14" at bounding box center [410, 222] width 26 height 22
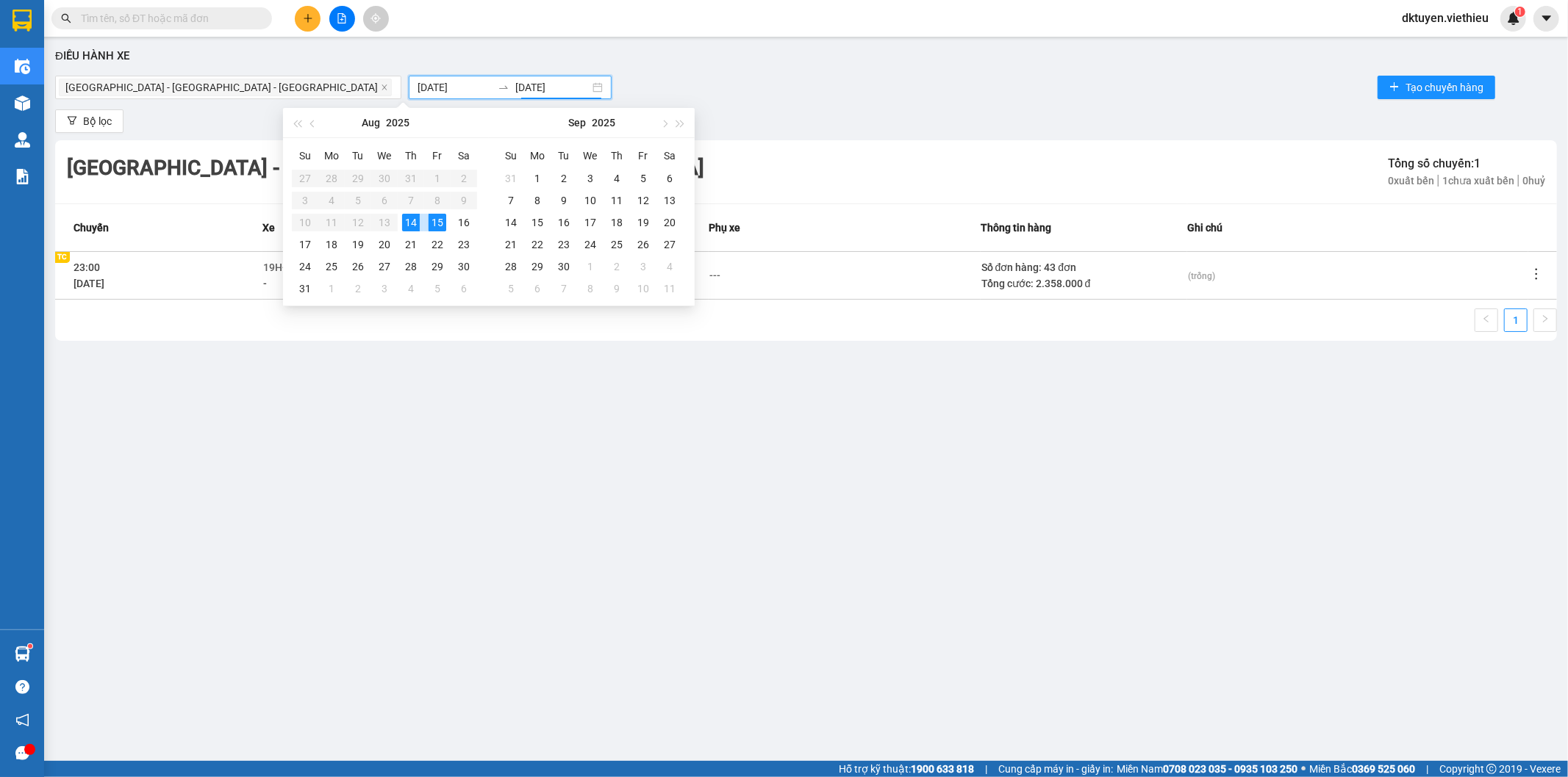
type input "[DATE]"
click at [1533, 274] on icon "more" at bounding box center [1536, 274] width 15 height 15
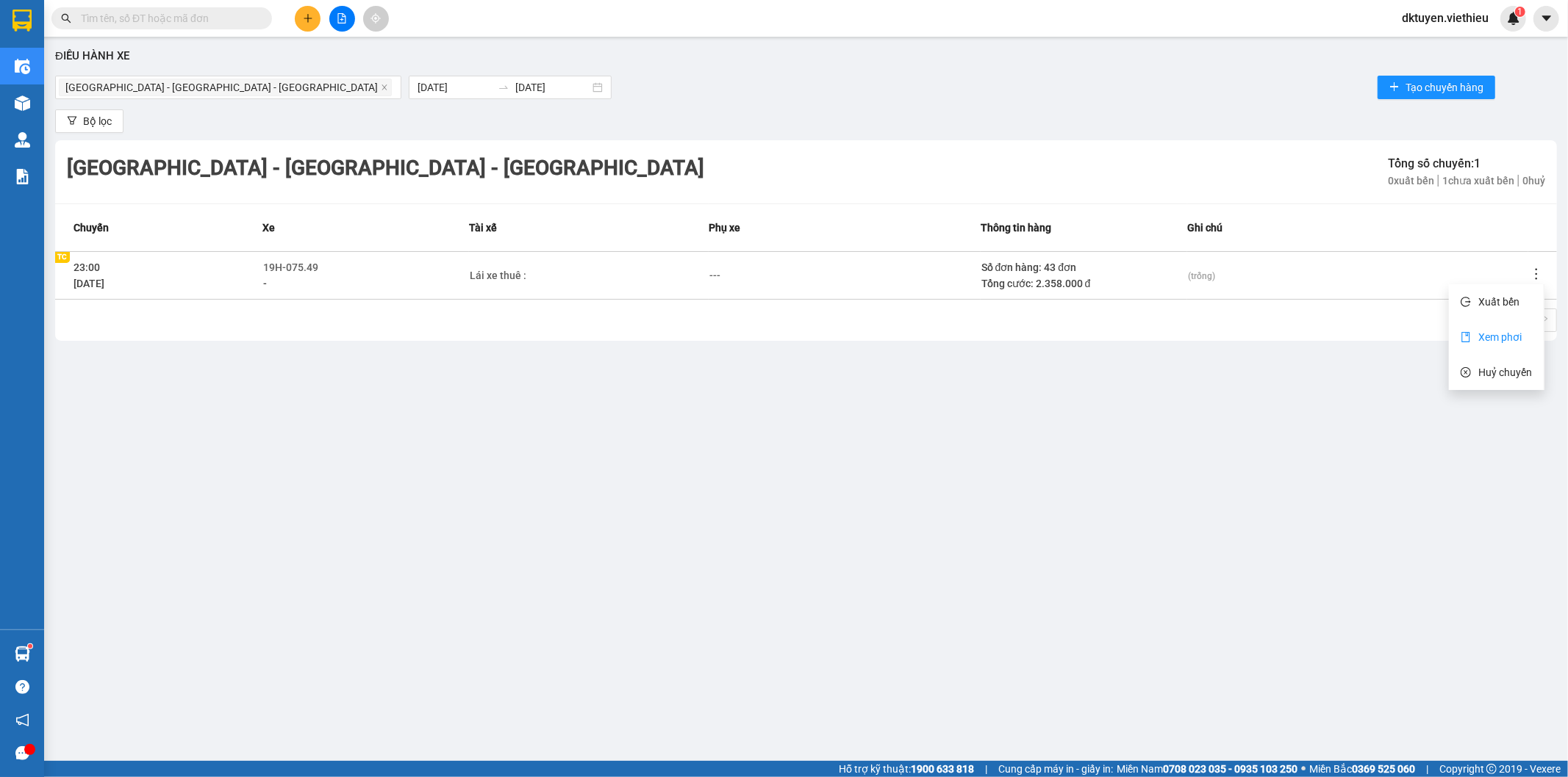
click at [1511, 335] on span "Xem phơi" at bounding box center [1500, 337] width 43 height 12
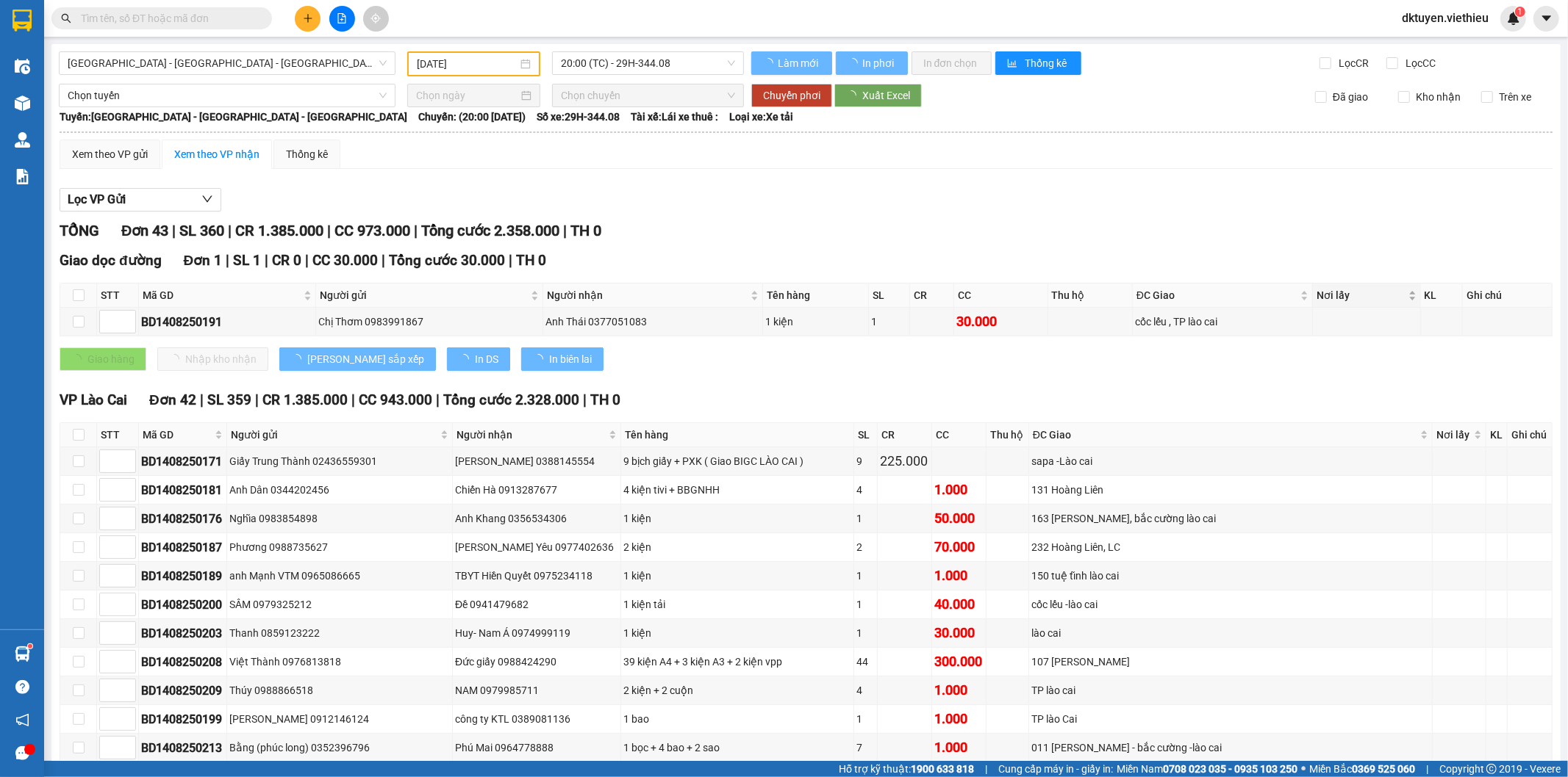
type input "[DATE]"
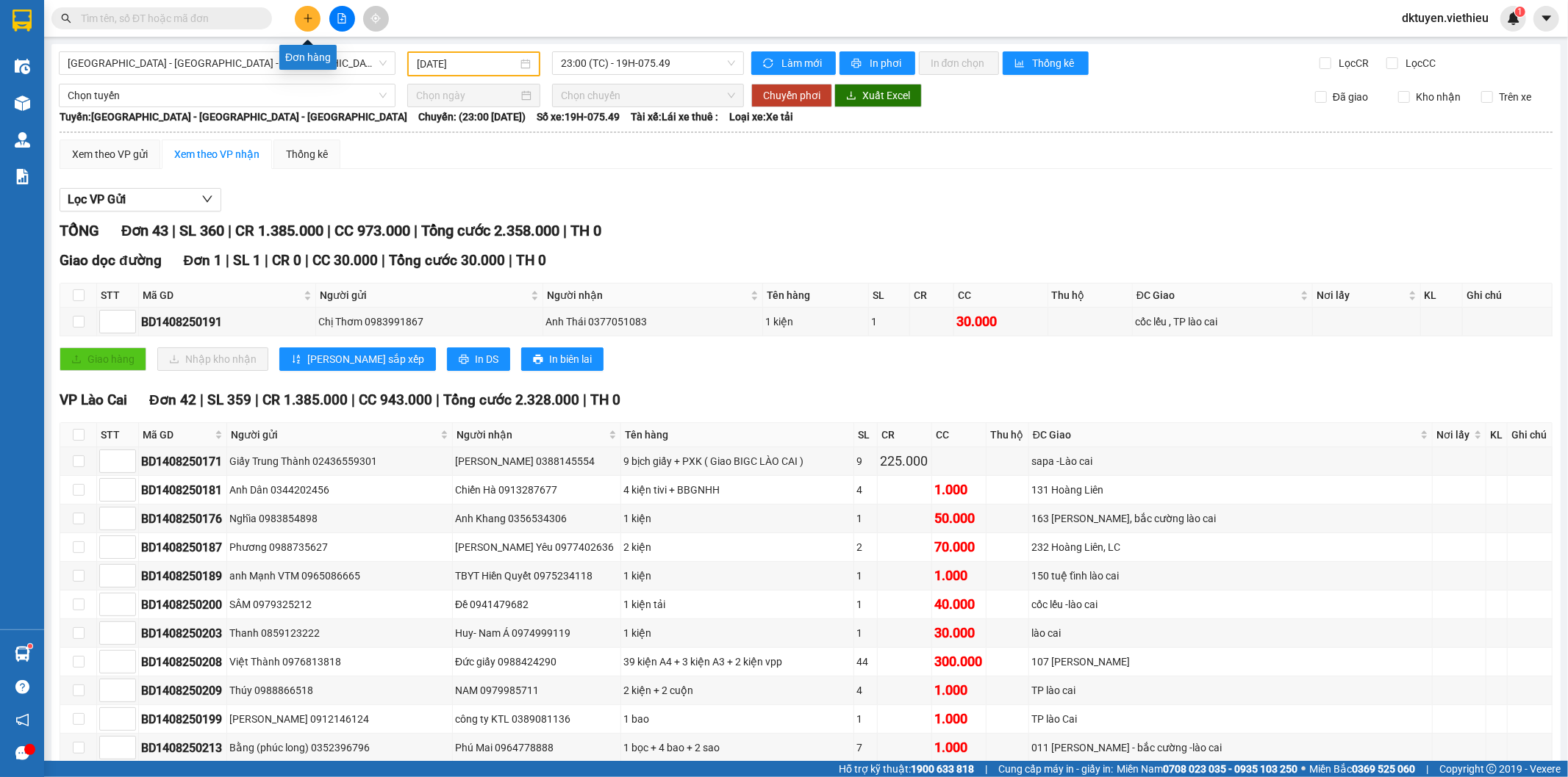
click at [311, 19] on icon "plus" at bounding box center [308, 18] width 10 height 10
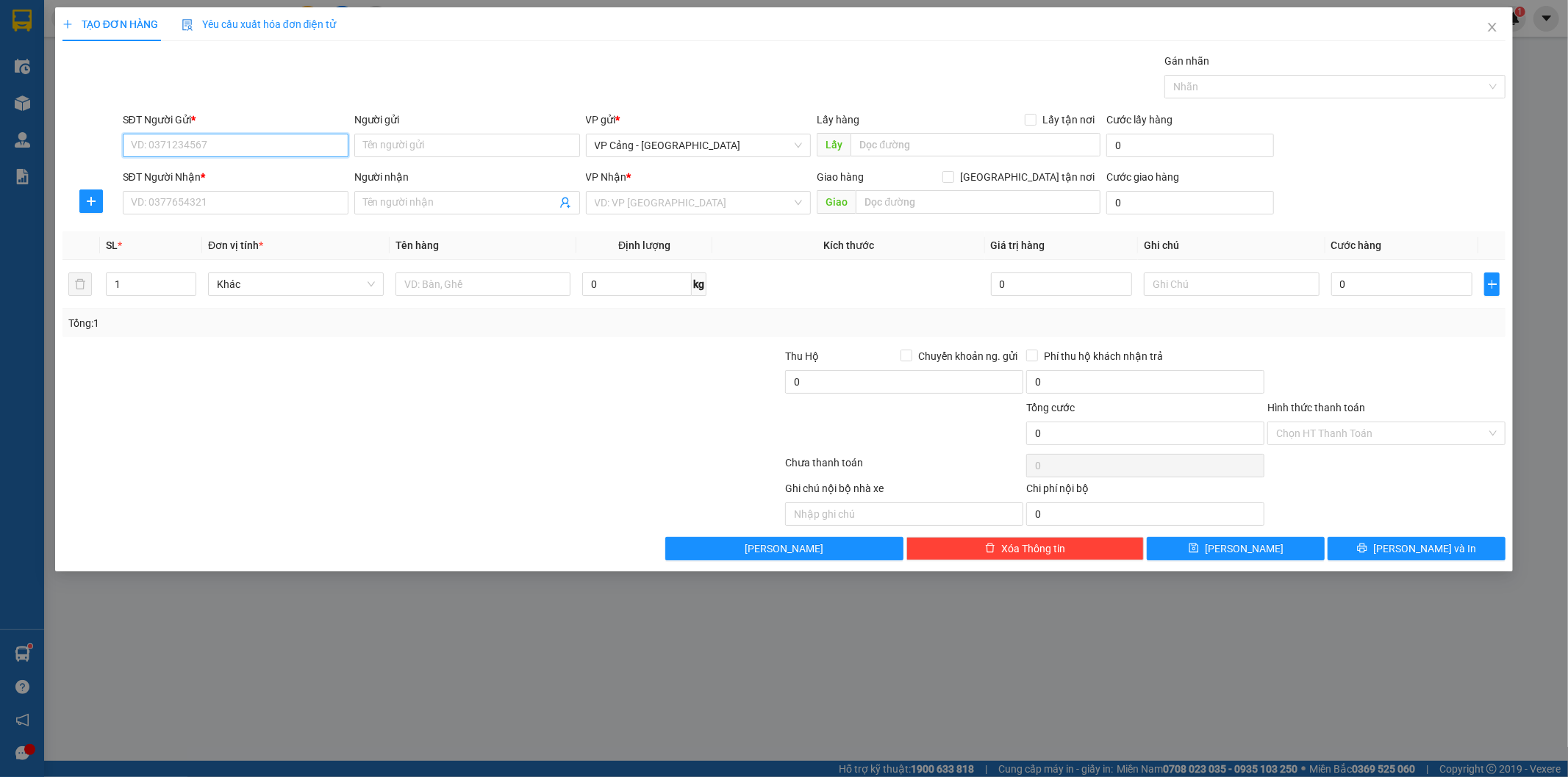
click at [292, 137] on input "SĐT Người Gửi *" at bounding box center [235, 145] width 226 height 23
type input "0964447682"
click at [253, 172] on div "0964447682 - [PERSON_NAME]" at bounding box center [236, 174] width 208 height 16
type input "[PERSON_NAME]"
type input "0964447682"
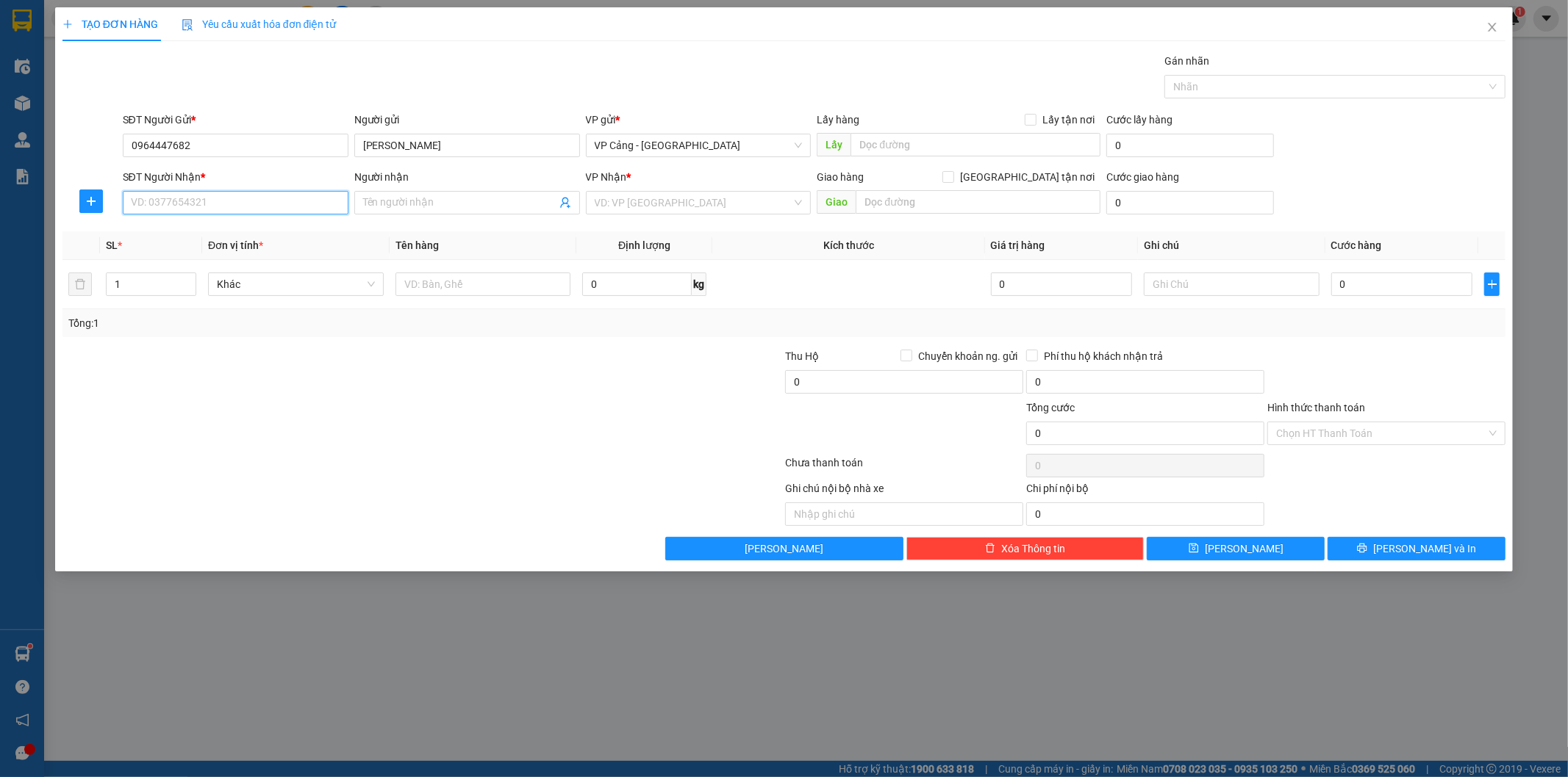
click at [252, 204] on input "SĐT Người Nhận *" at bounding box center [235, 202] width 226 height 23
click at [255, 202] on input "SĐT Người Nhận *" at bounding box center [235, 202] width 226 height 23
type input "0336395787"
click at [407, 208] on input "Người nhận" at bounding box center [460, 203] width 194 height 16
type input "[PERSON_NAME]"
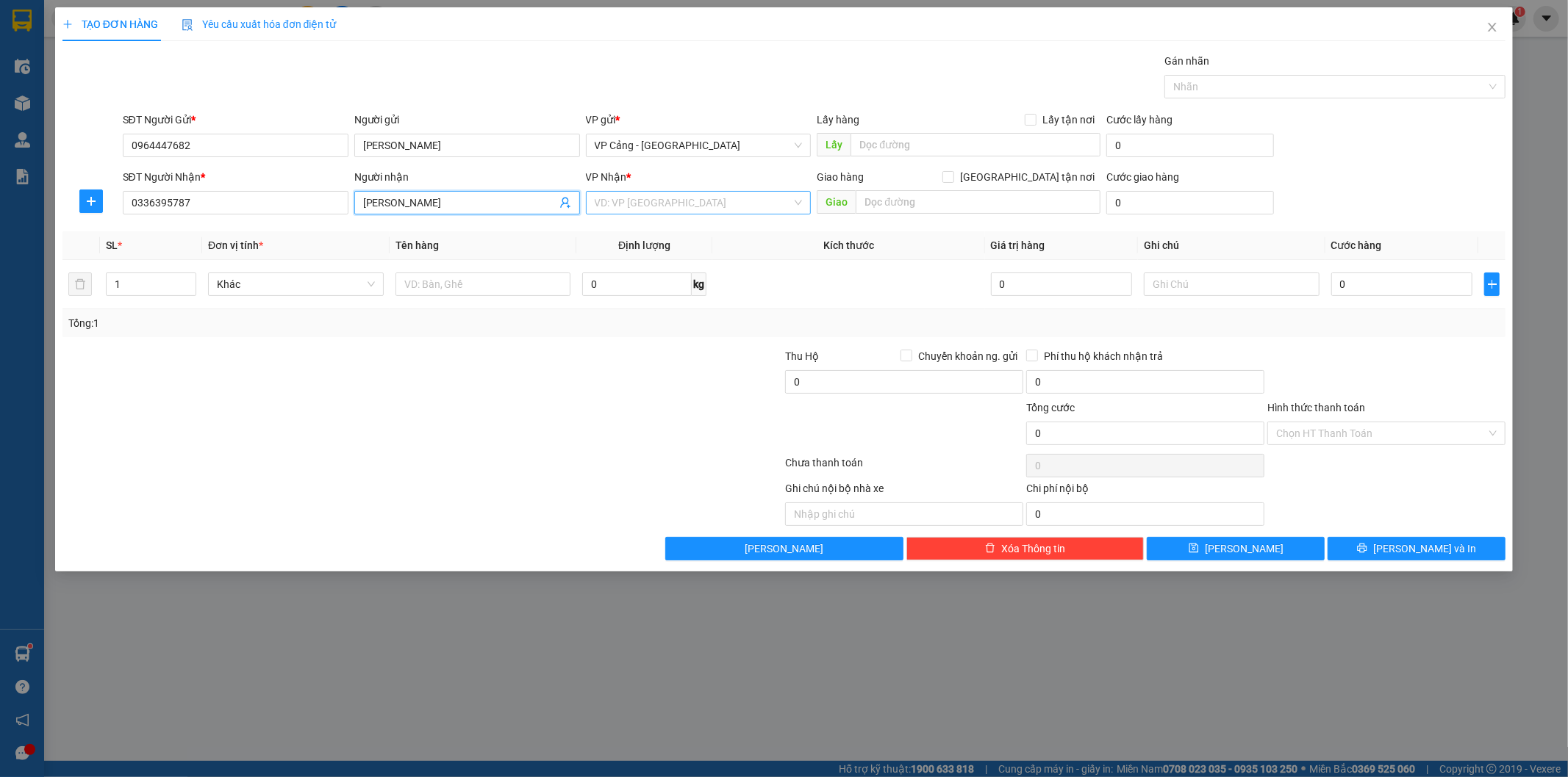
click at [721, 209] on input "search" at bounding box center [693, 202] width 198 height 22
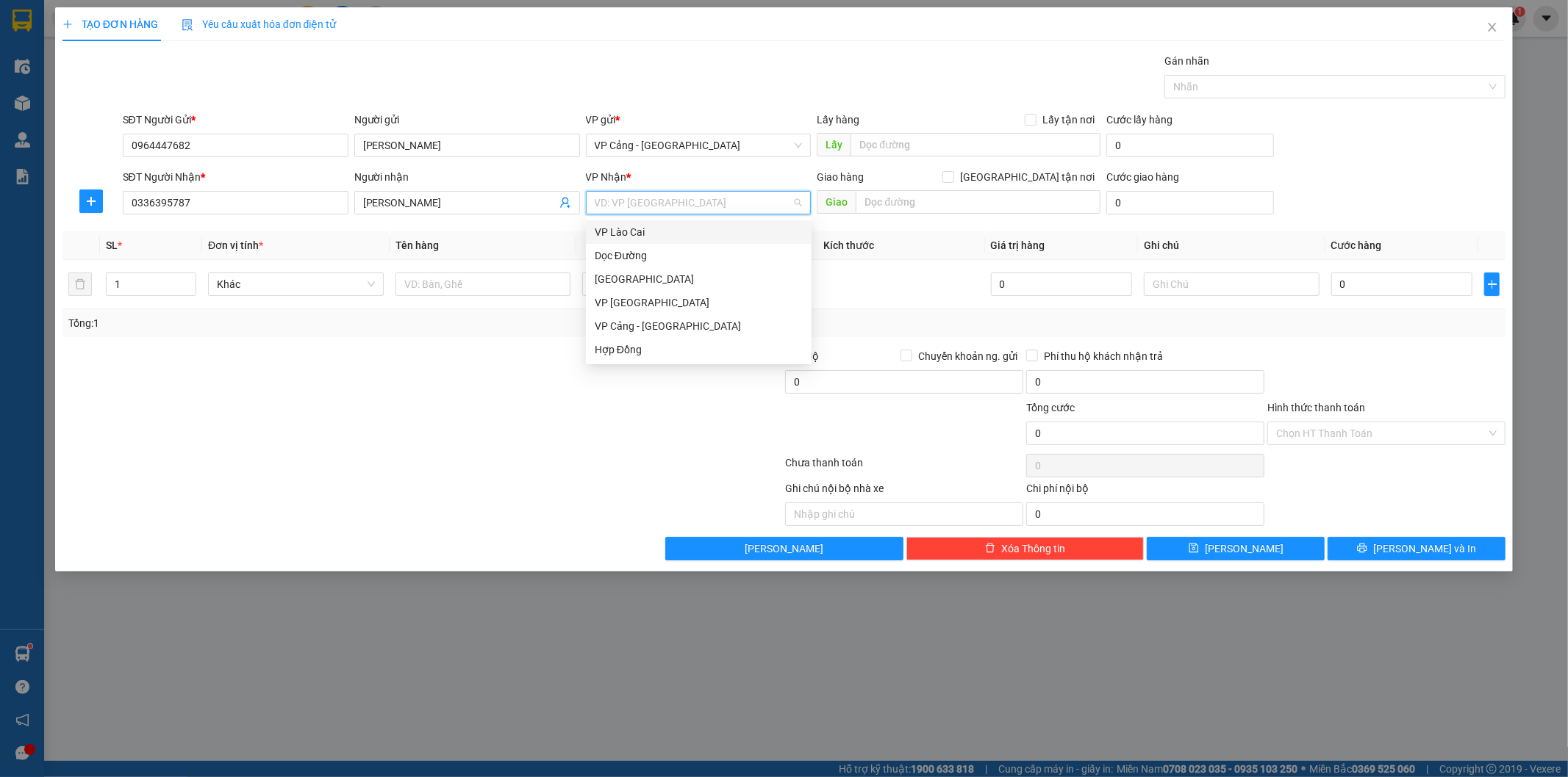
click at [659, 233] on div "VP Lào Cai" at bounding box center [699, 232] width 208 height 16
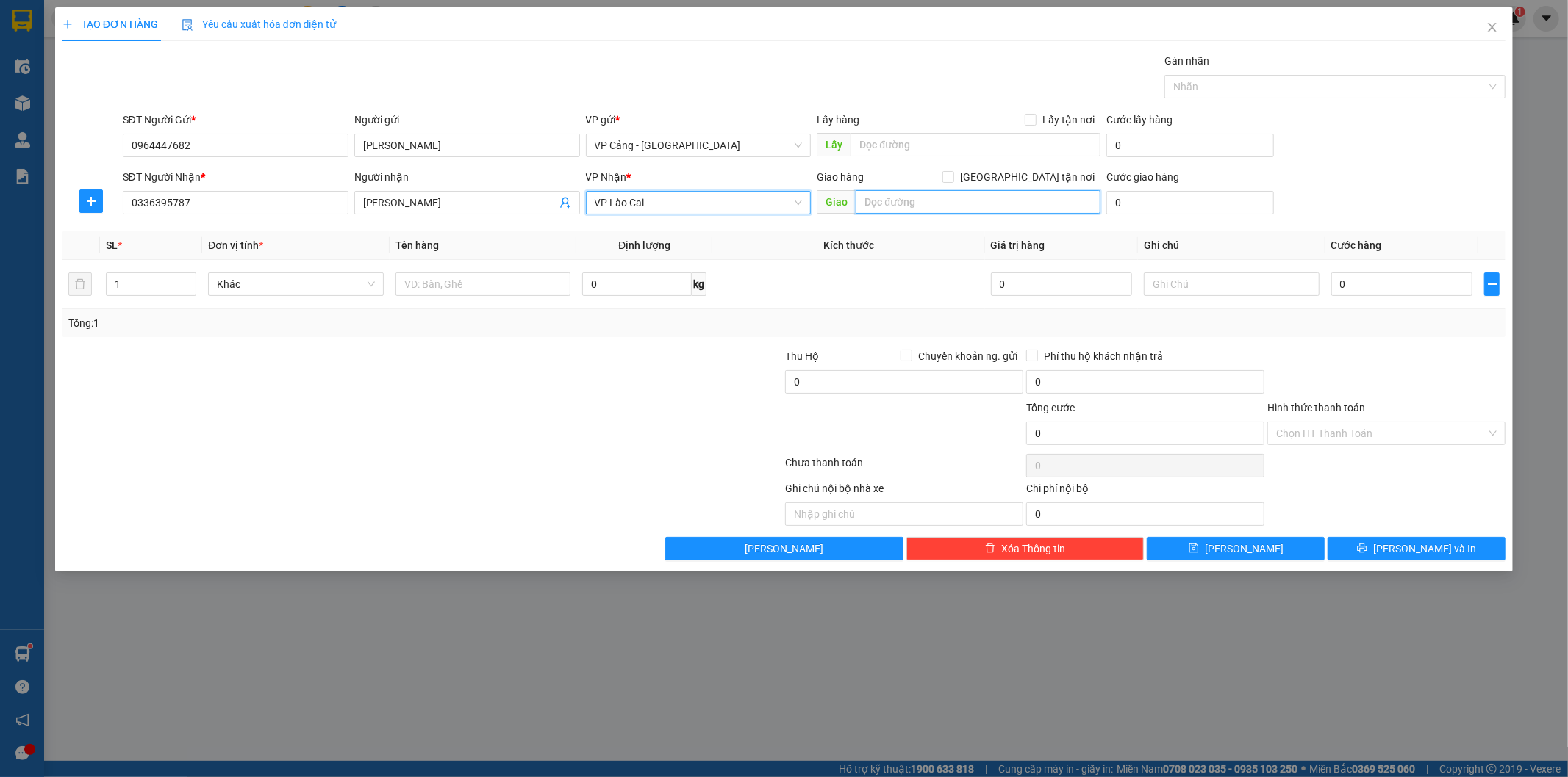
click at [877, 206] on input "text" at bounding box center [978, 201] width 245 height 23
type input "30 [GEOGRAPHIC_DATA], [GEOGRAPHIC_DATA]"
click at [1078, 185] on span "[GEOGRAPHIC_DATA] tận nơi" at bounding box center [1027, 177] width 147 height 16
click at [953, 181] on input "[GEOGRAPHIC_DATA] tận nơi" at bounding box center [948, 176] width 10 height 10
checkbox input "true"
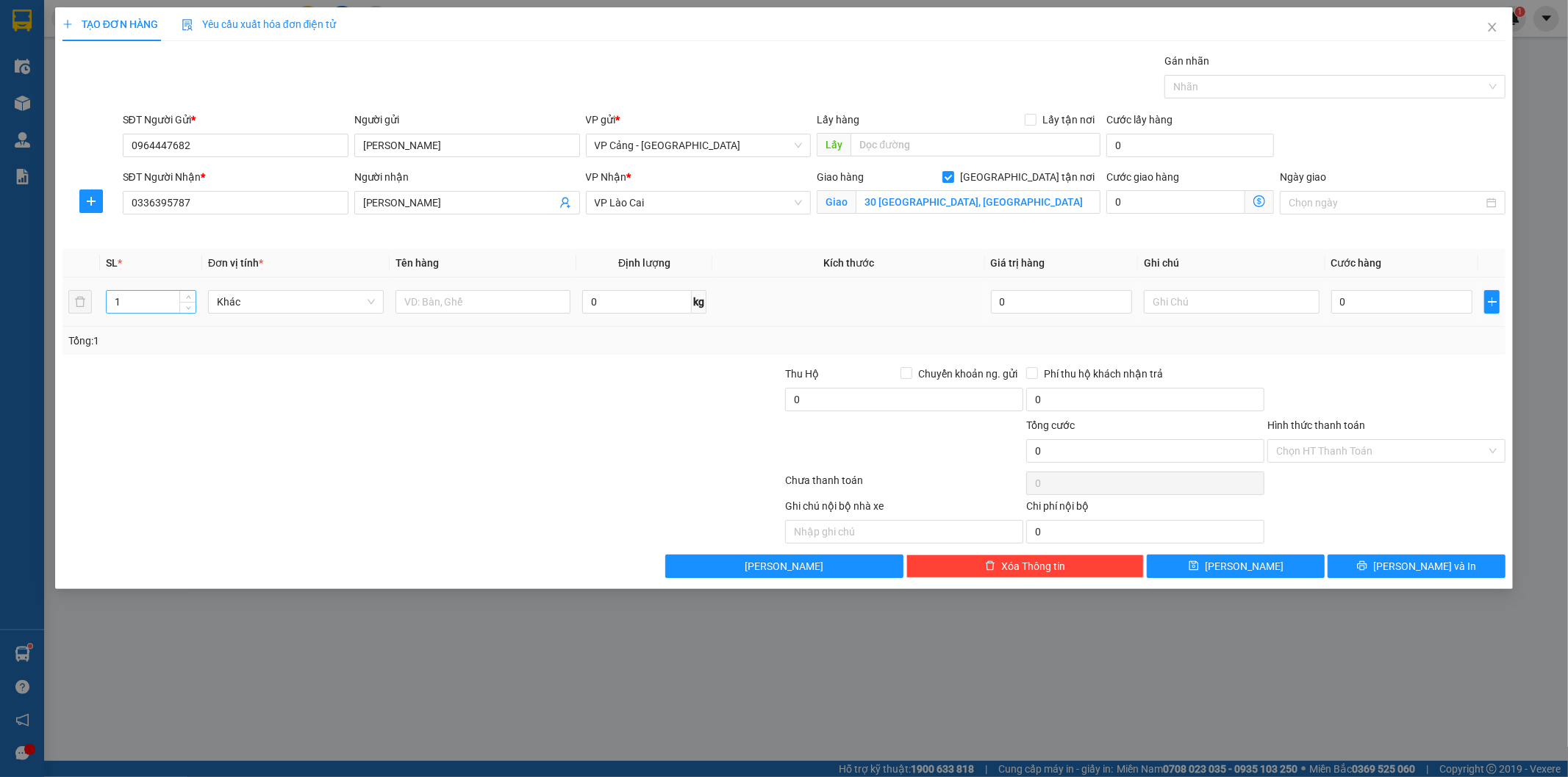
click at [127, 301] on input "1" at bounding box center [151, 301] width 89 height 22
type input "6"
click at [430, 305] on input "text" at bounding box center [483, 302] width 175 height 23
type input "1 pallet + 5 kiện"
click at [1184, 291] on input "text" at bounding box center [1231, 302] width 175 height 23
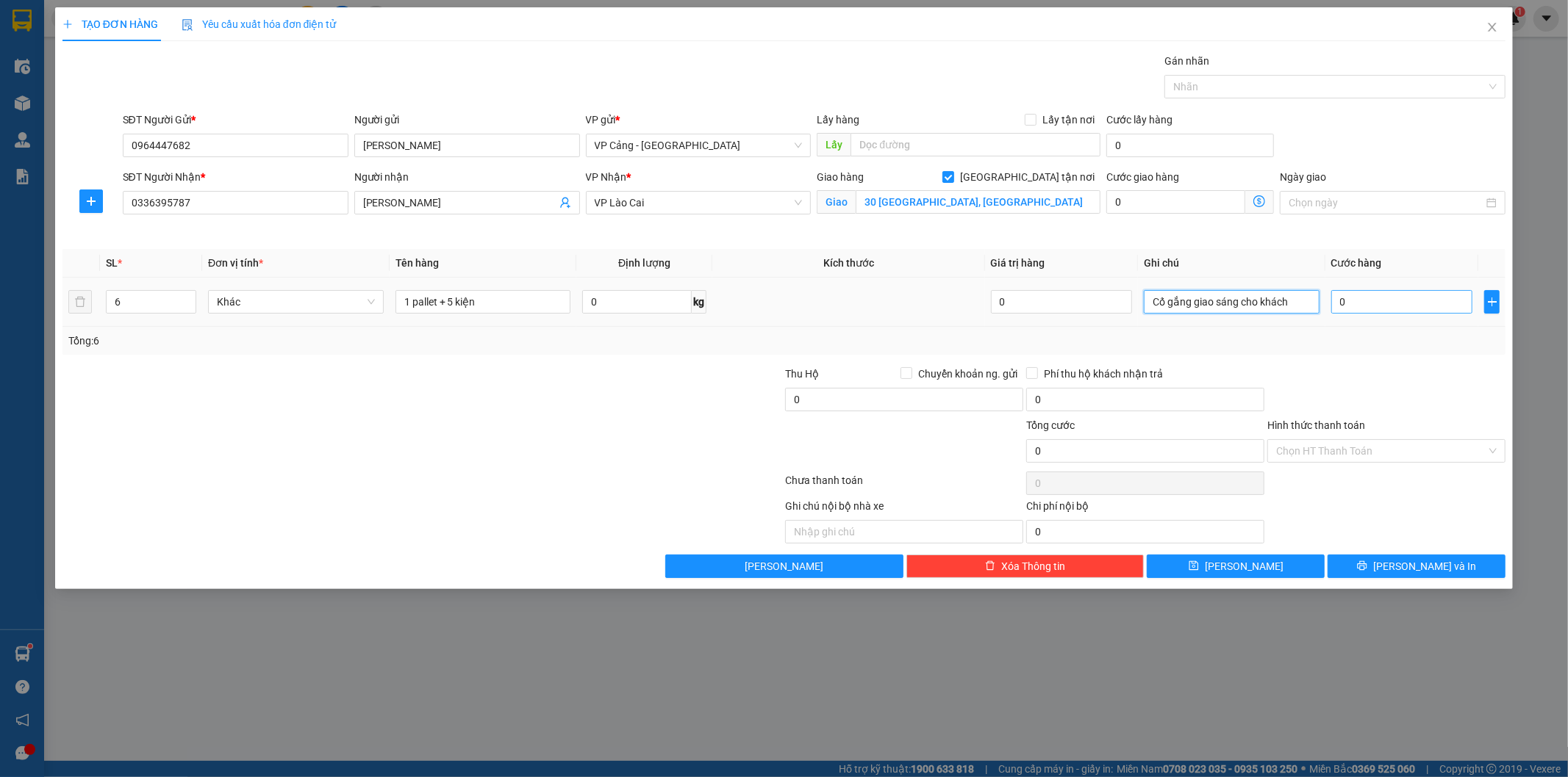
type input "Cố gắng giao sáng cho khách"
click at [1380, 310] on input "0" at bounding box center [1401, 302] width 141 height 23
type input "1"
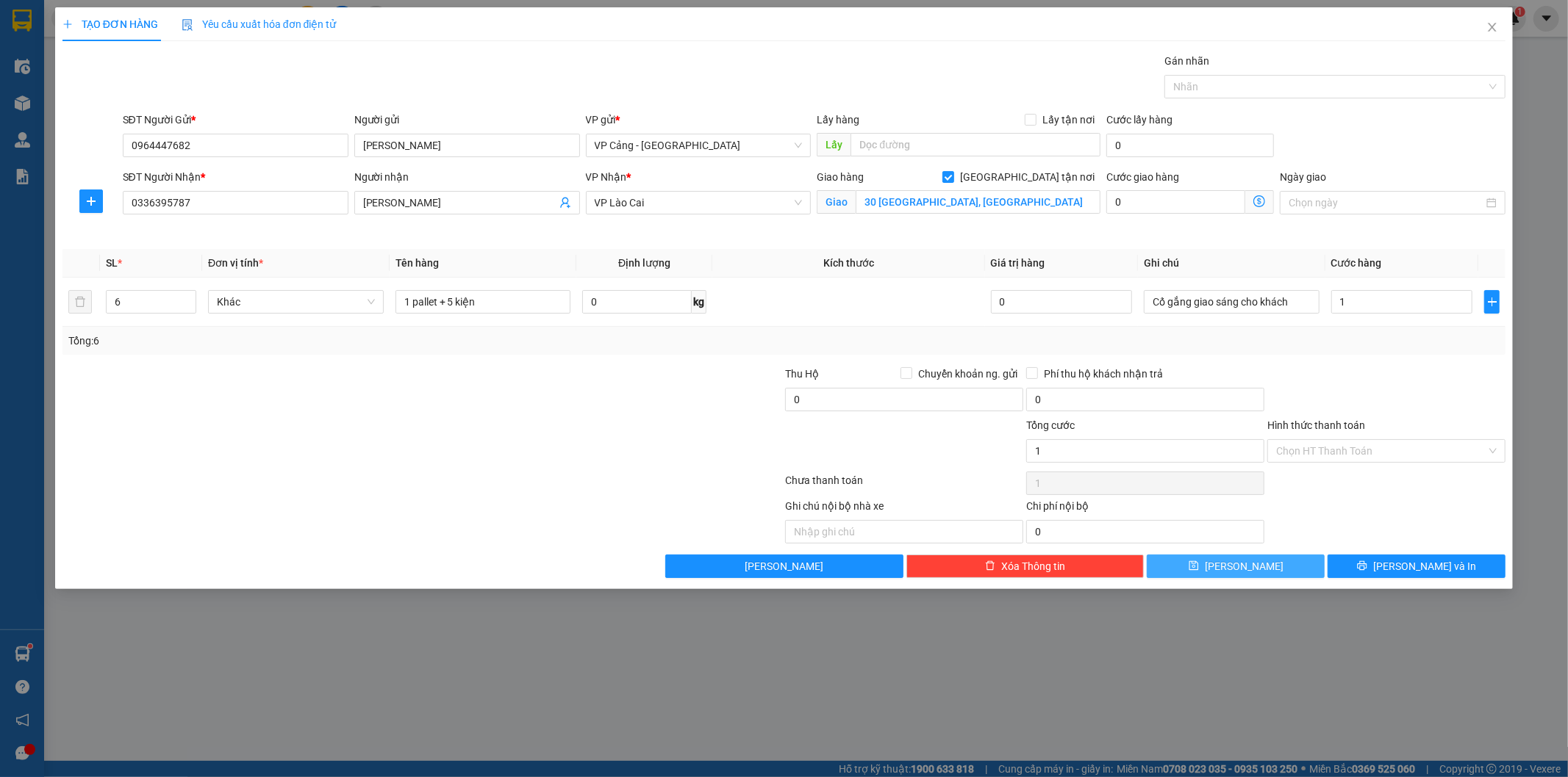
type input "1.000"
click at [1294, 568] on button "[PERSON_NAME]" at bounding box center [1236, 566] width 178 height 23
checkbox input "false"
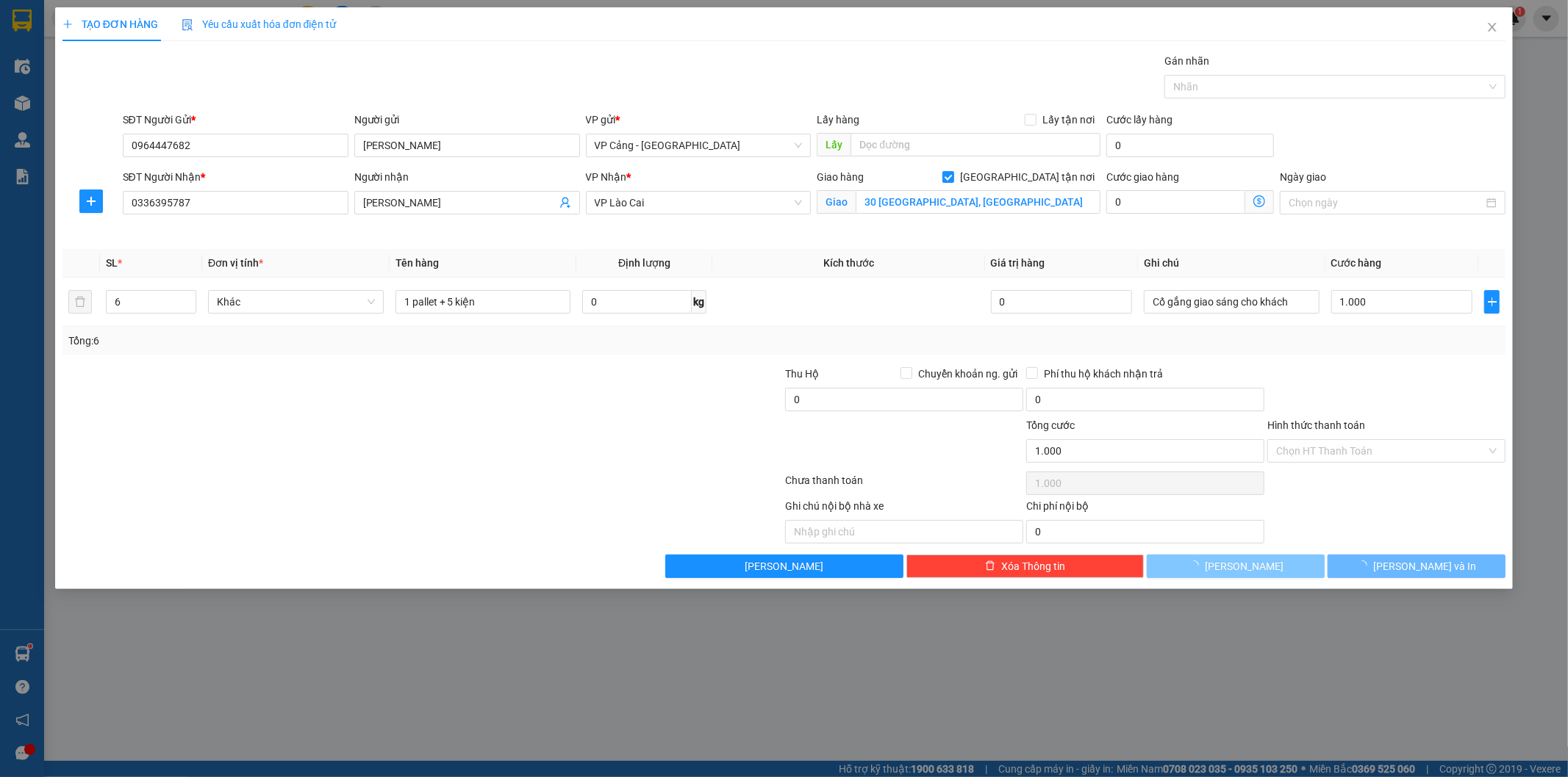
type input "1"
type input "0"
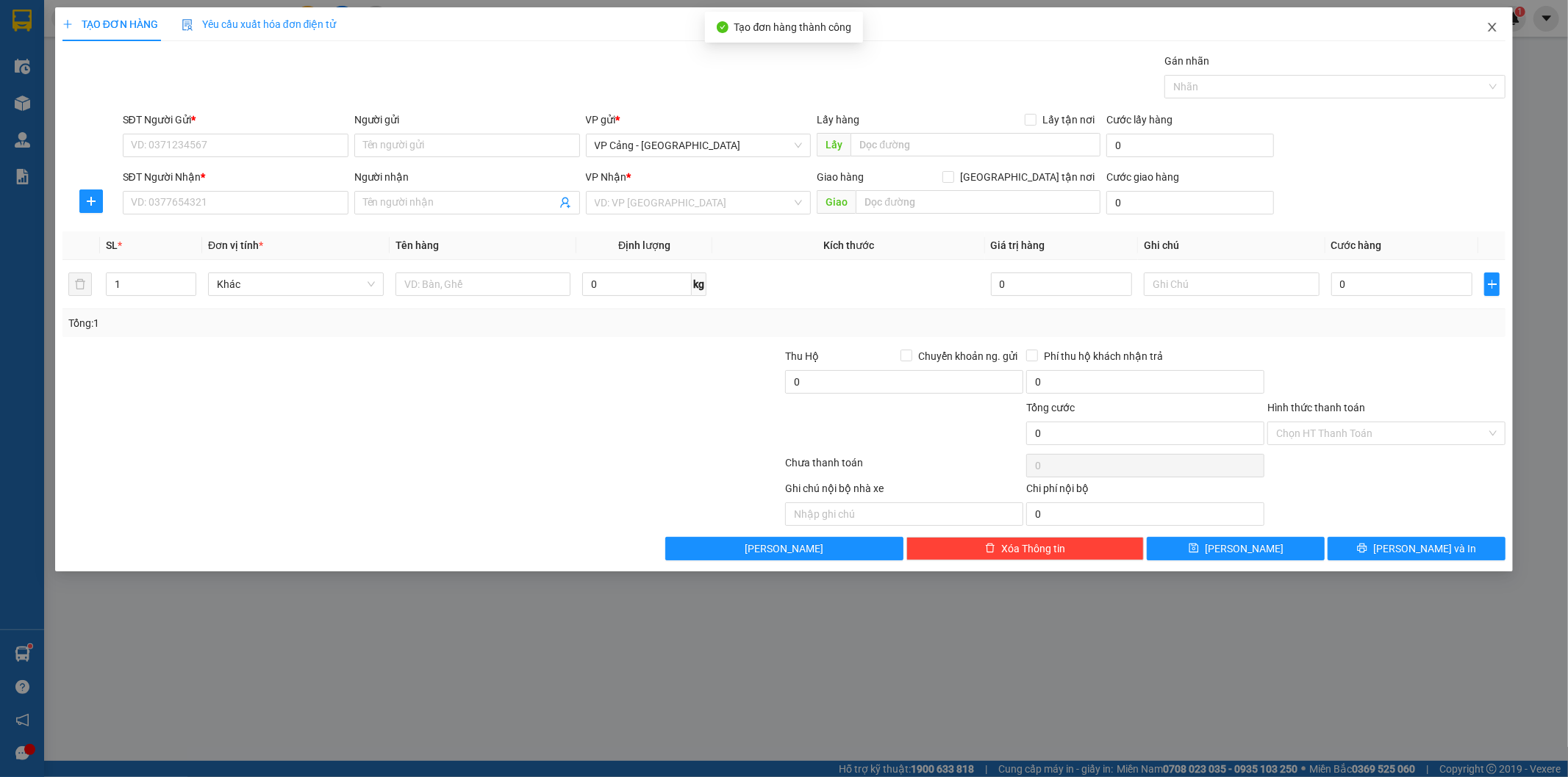
click at [1493, 29] on icon "close" at bounding box center [1493, 27] width 8 height 9
